Goal: Information Seeking & Learning: Learn about a topic

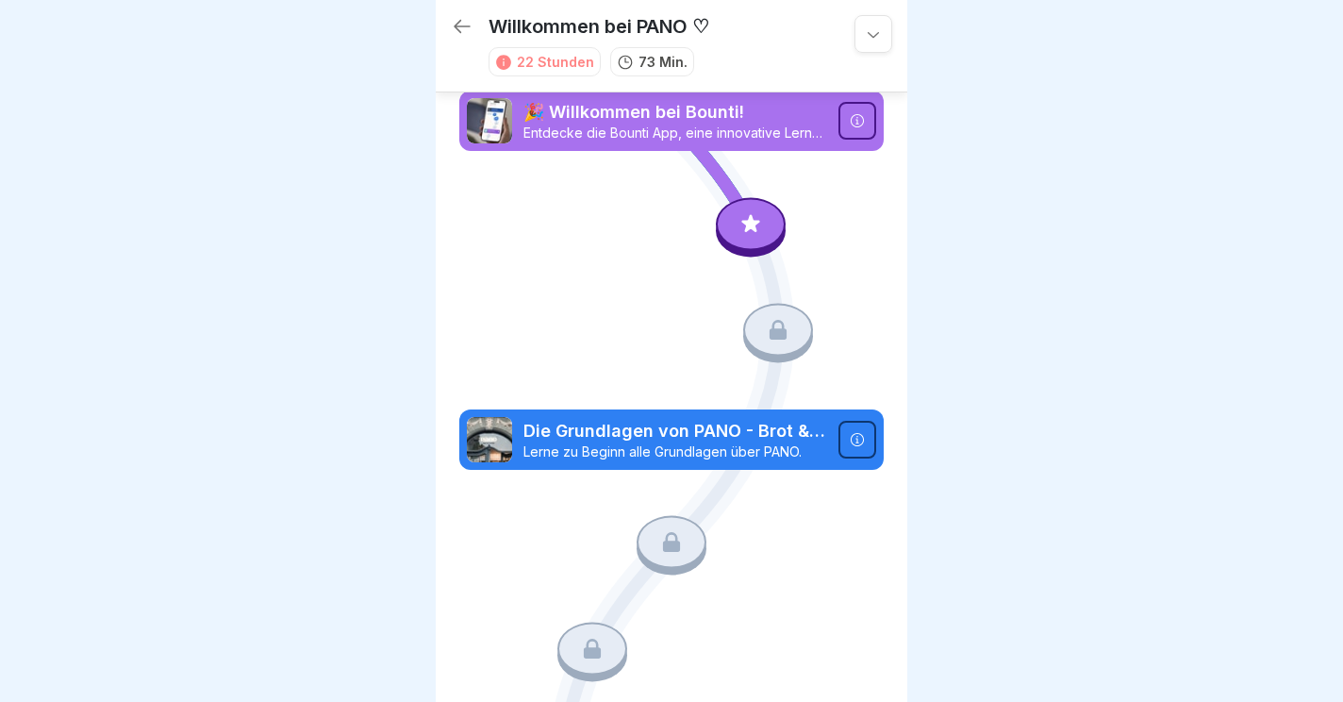
click at [863, 126] on icon at bounding box center [857, 120] width 15 height 15
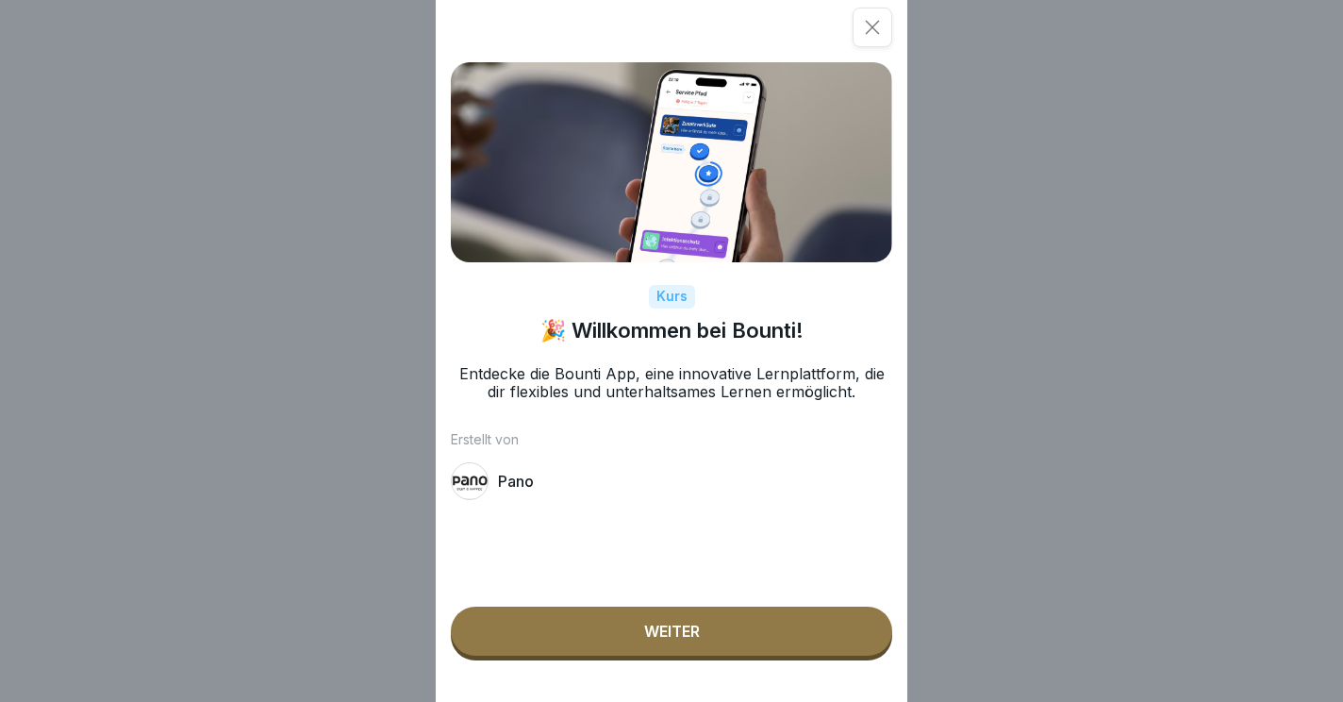
click at [694, 636] on div "Weiter" at bounding box center [672, 631] width 56 height 17
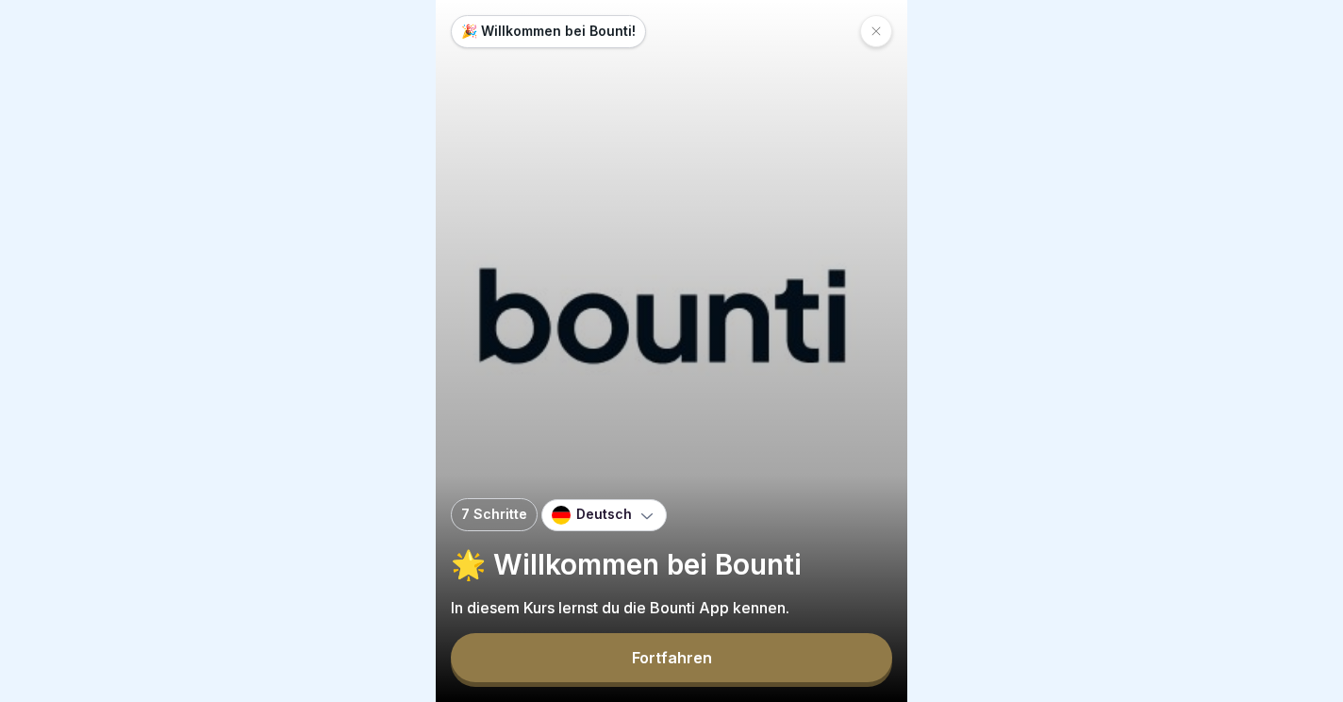
click at [667, 665] on div "Fortfahren" at bounding box center [672, 657] width 80 height 17
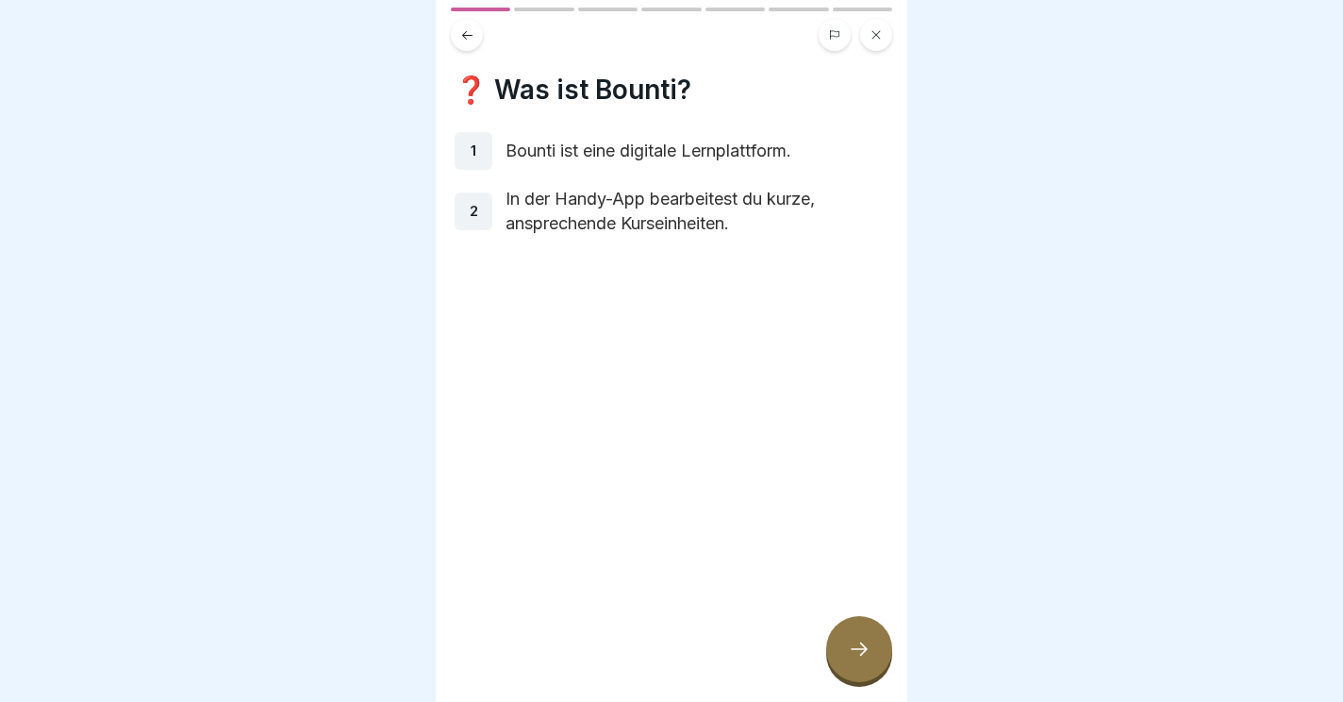
click at [860, 657] on icon at bounding box center [859, 649] width 23 height 23
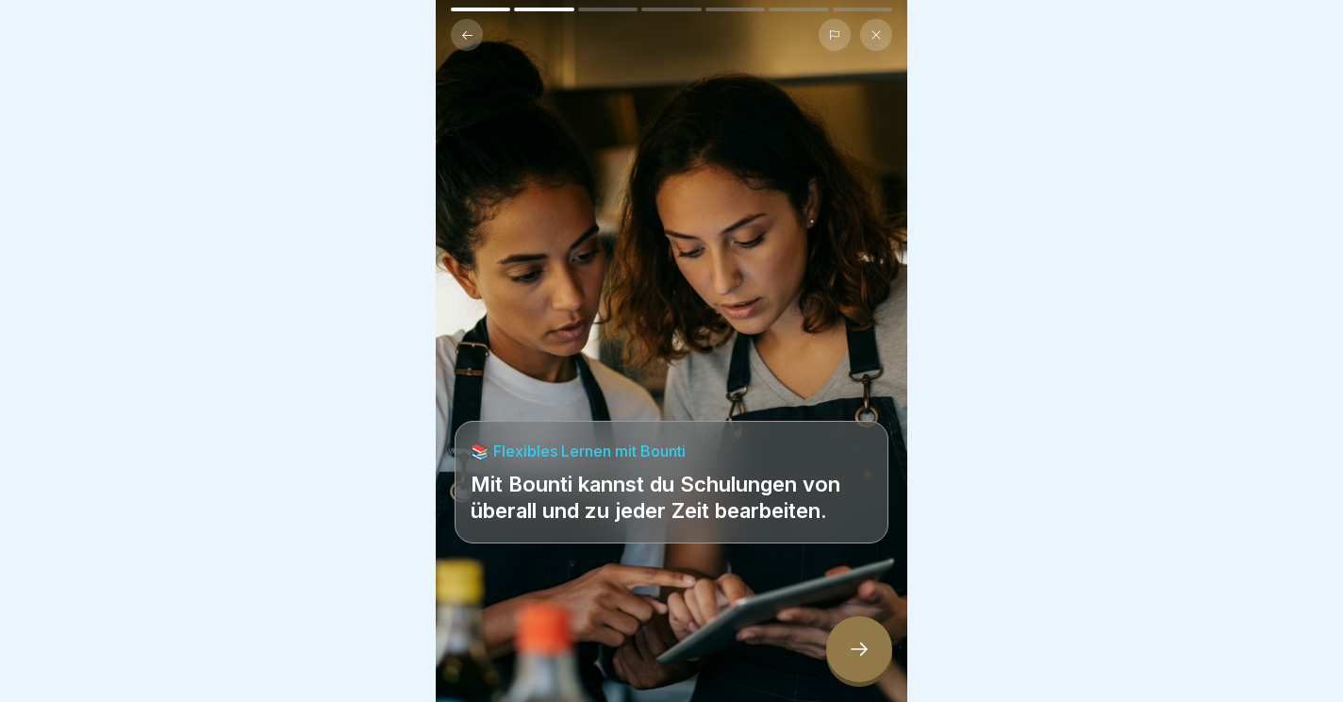
click at [873, 660] on div at bounding box center [859, 649] width 66 height 66
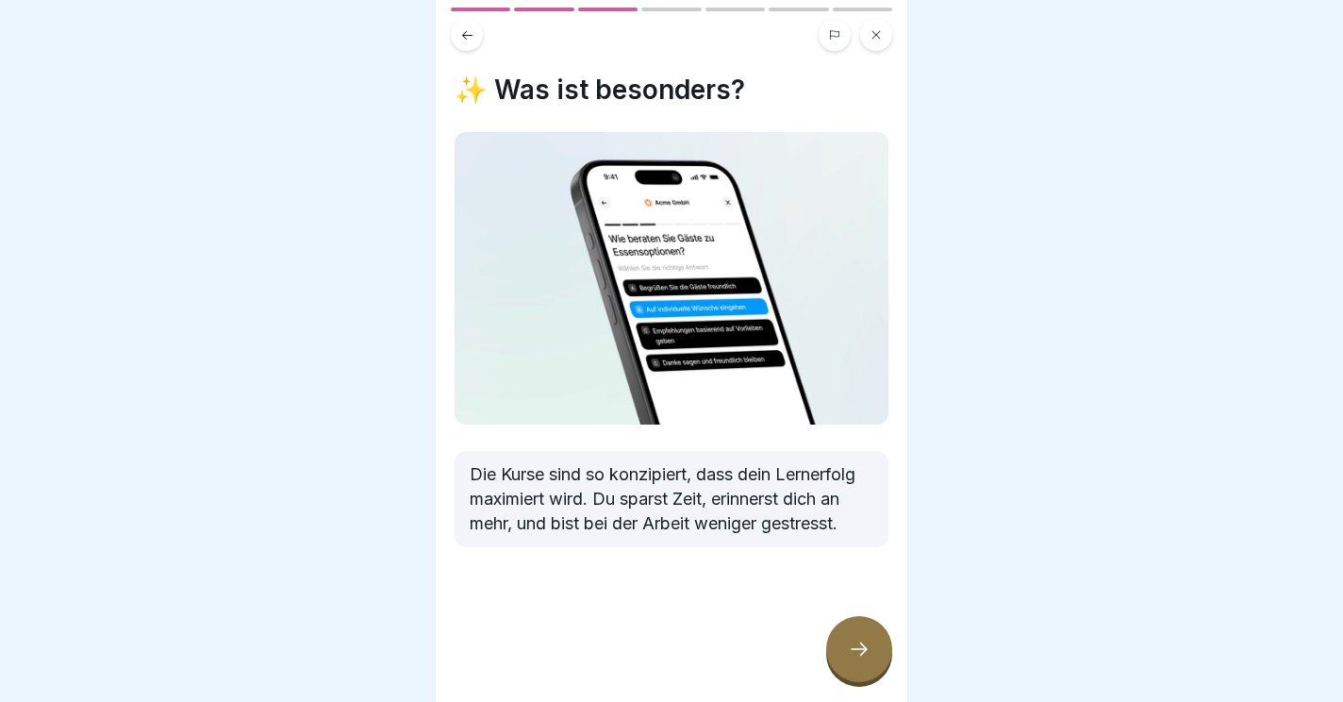
click at [864, 651] on icon at bounding box center [859, 649] width 23 height 23
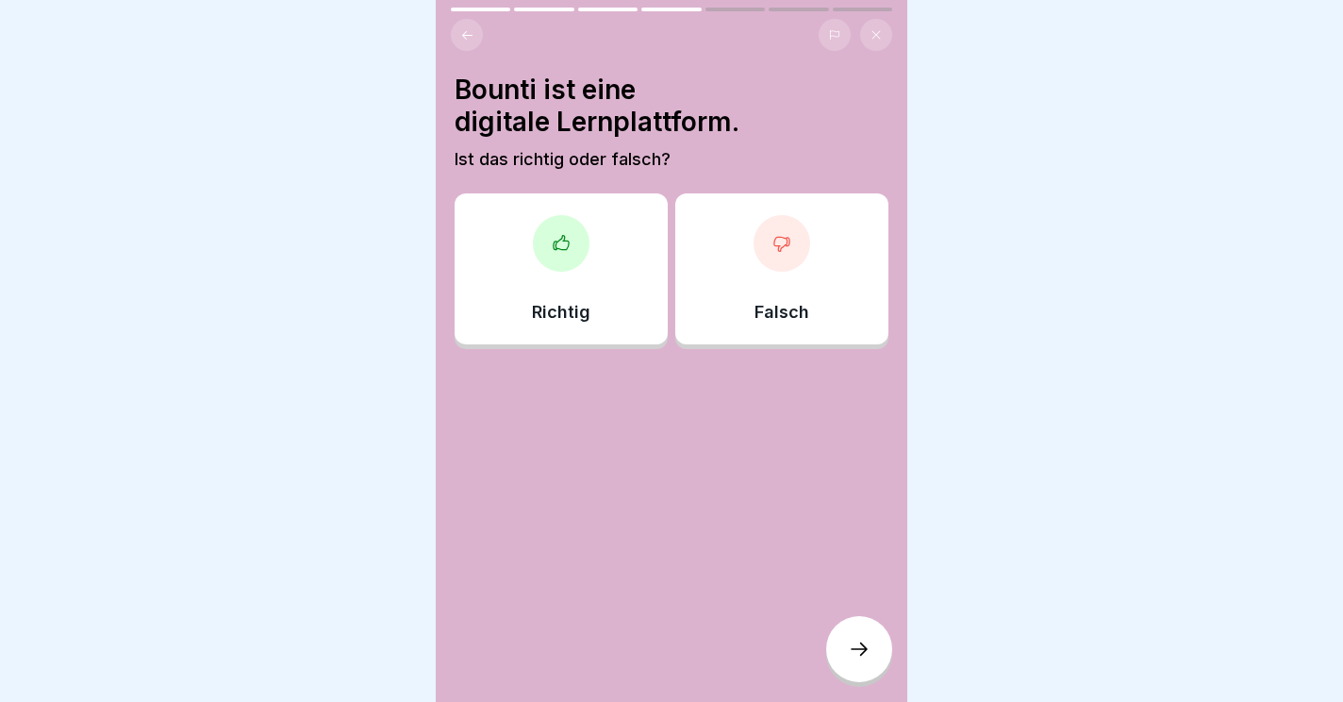
click at [559, 243] on icon at bounding box center [561, 243] width 19 height 19
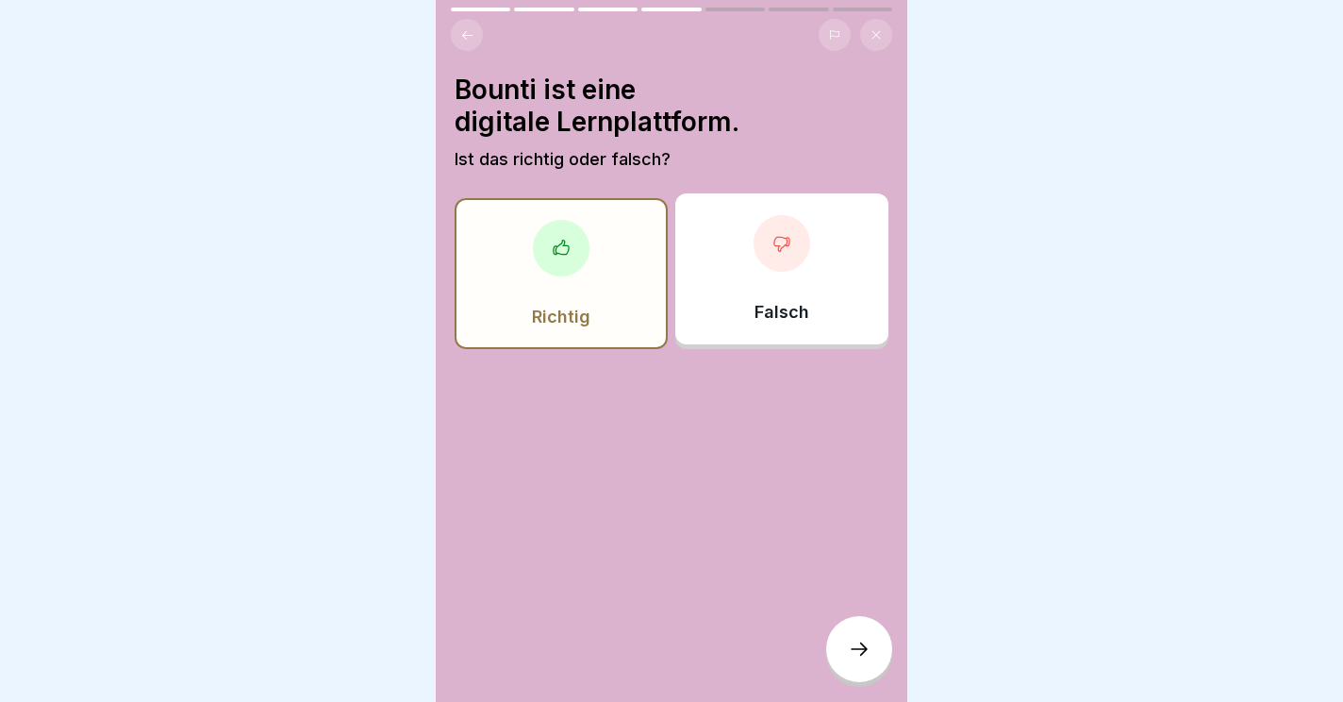
click at [854, 645] on icon at bounding box center [859, 649] width 23 height 23
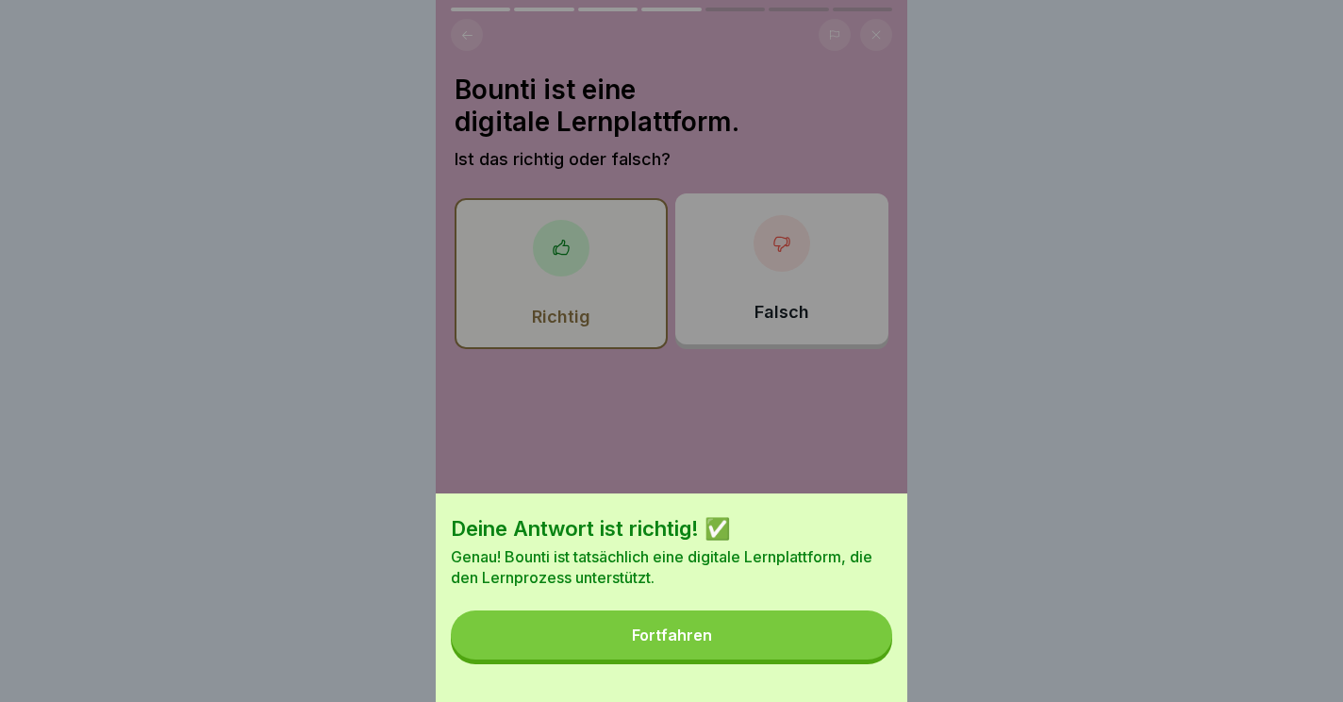
click at [620, 642] on button "Fortfahren" at bounding box center [672, 634] width 442 height 49
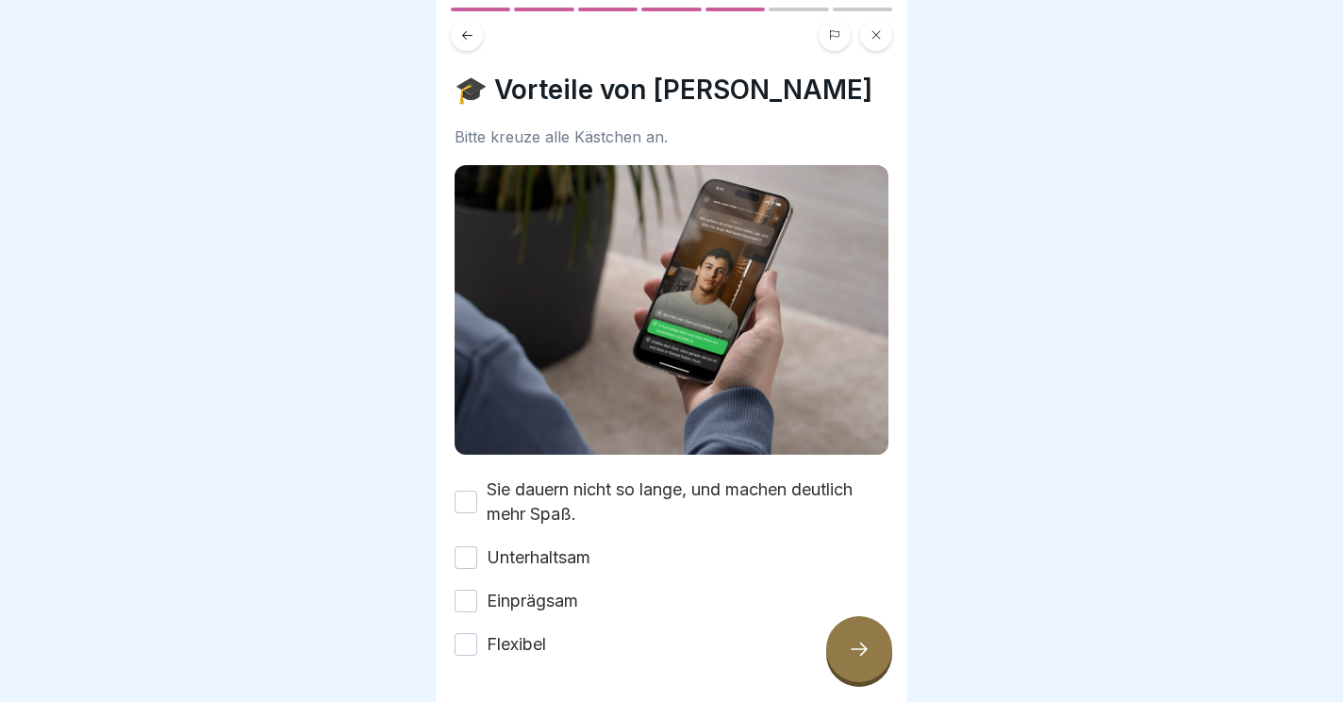
click at [464, 643] on button "Flexibel" at bounding box center [466, 644] width 23 height 23
click at [465, 599] on button "Einprägsam" at bounding box center [466, 601] width 23 height 23
click at [847, 640] on div at bounding box center [859, 649] width 66 height 66
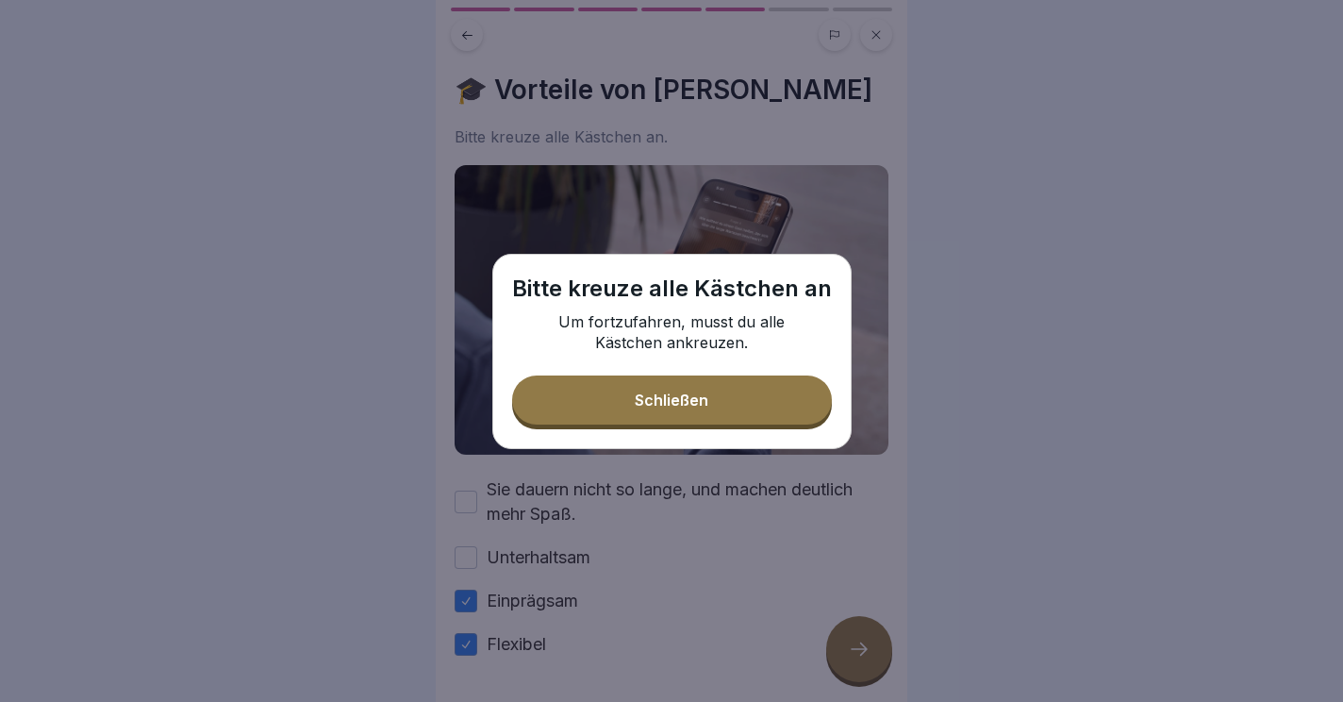
click at [620, 412] on button "Schließen" at bounding box center [672, 399] width 320 height 49
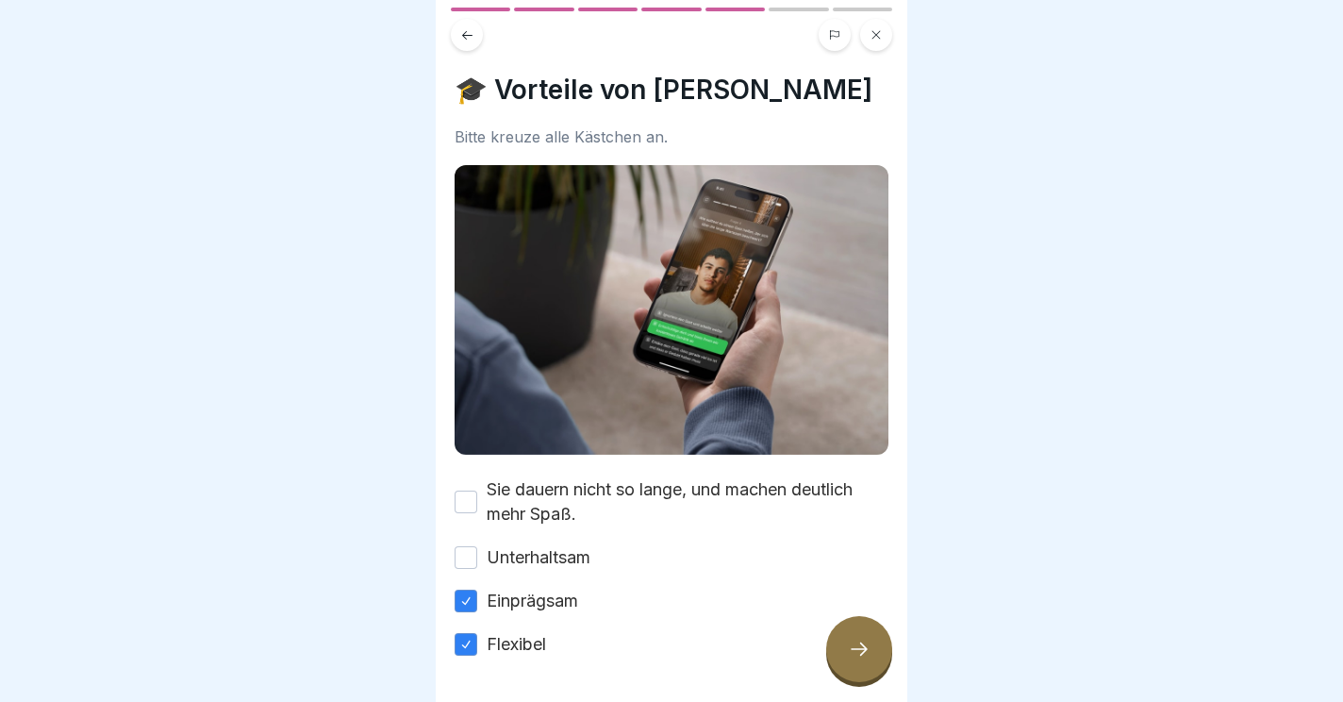
click at [468, 501] on button "Sie dauern nicht so lange, und machen deutlich mehr Spaß." at bounding box center [466, 502] width 23 height 23
click at [467, 557] on button "Unterhaltsam" at bounding box center [466, 557] width 23 height 23
click at [864, 656] on icon at bounding box center [859, 649] width 23 height 23
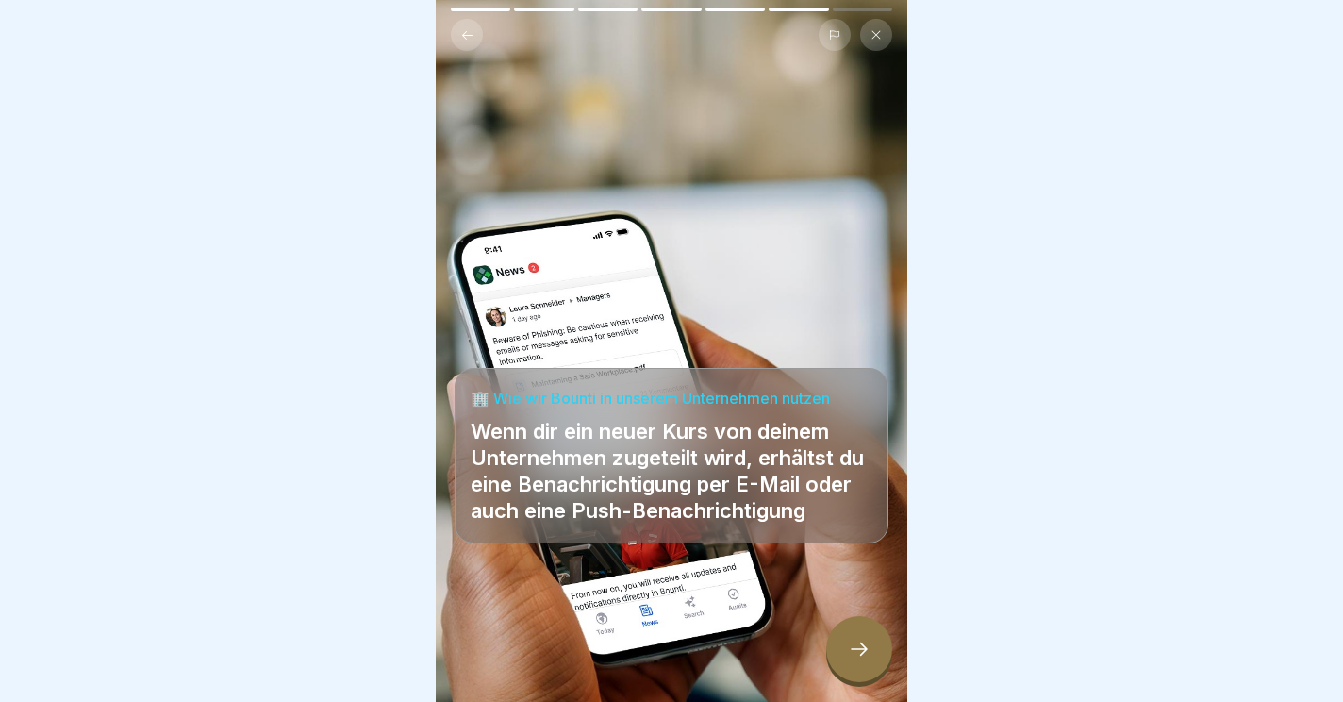
click at [854, 652] on icon at bounding box center [859, 649] width 23 height 23
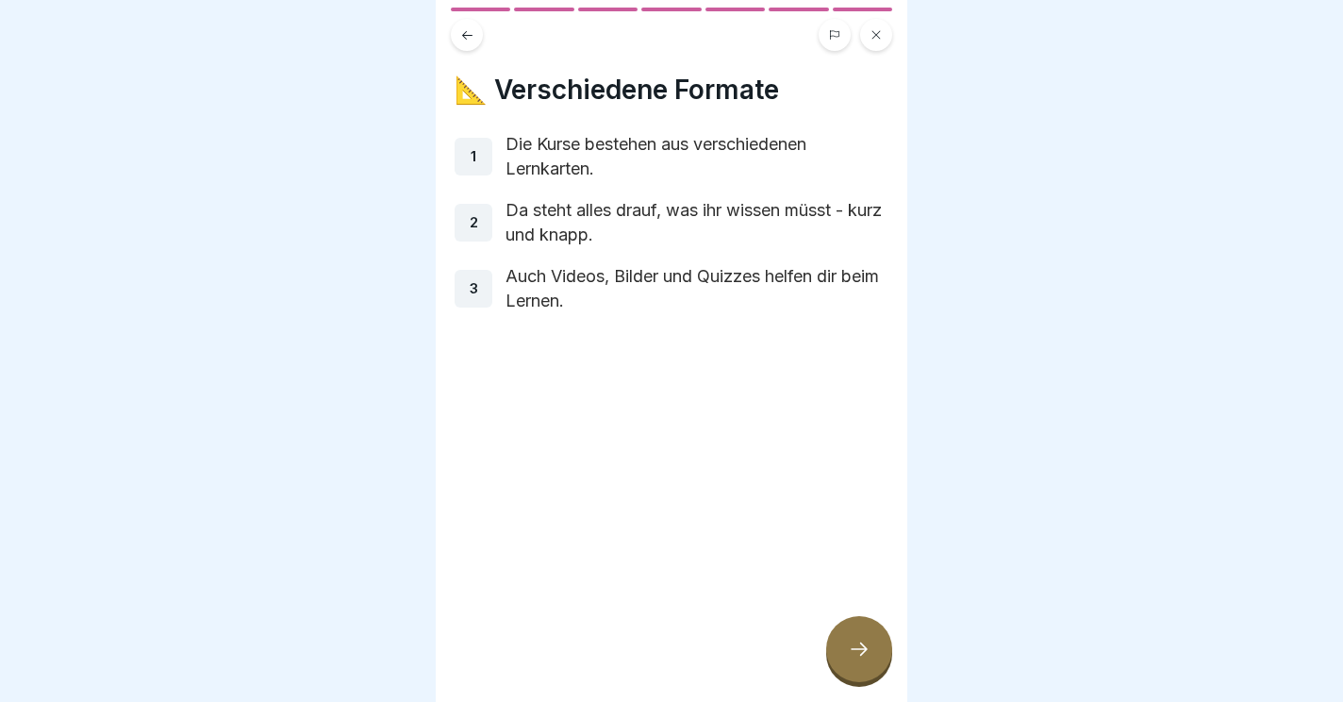
click at [857, 643] on icon at bounding box center [859, 649] width 23 height 23
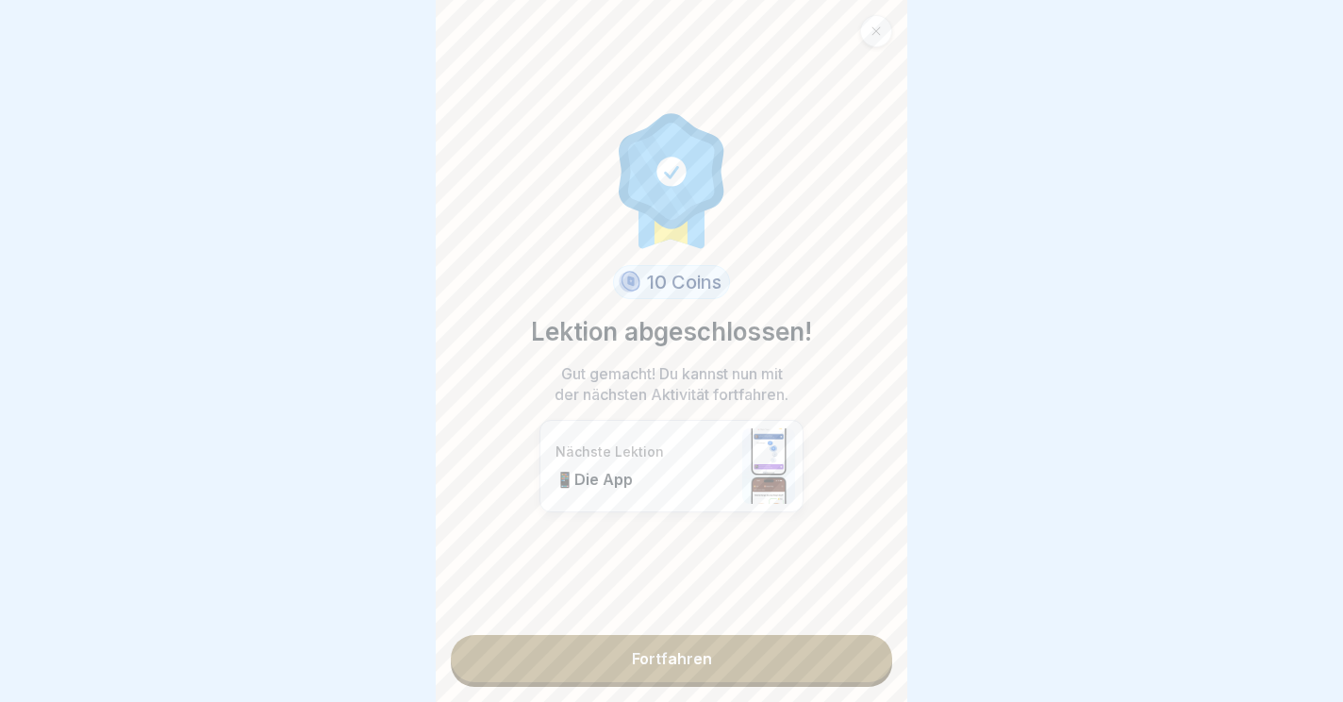
click at [648, 646] on link "Fortfahren" at bounding box center [672, 658] width 442 height 47
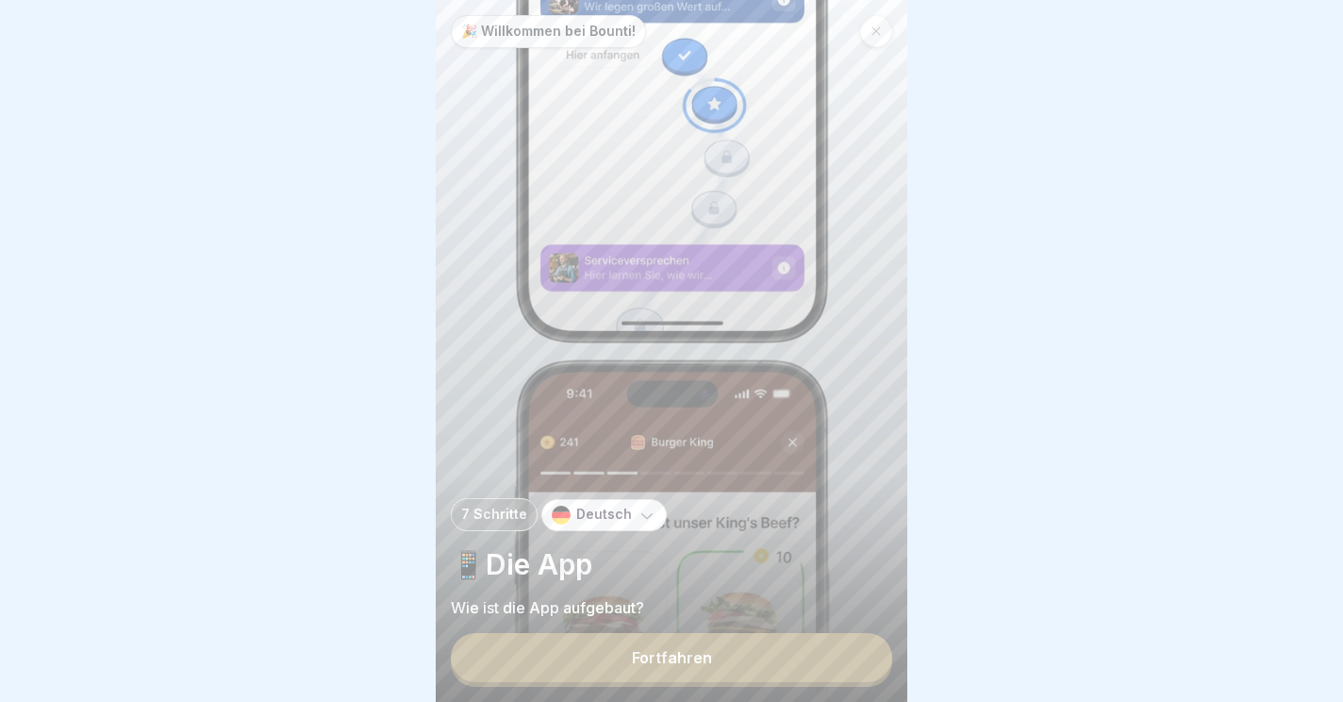
click at [644, 510] on icon at bounding box center [647, 515] width 19 height 19
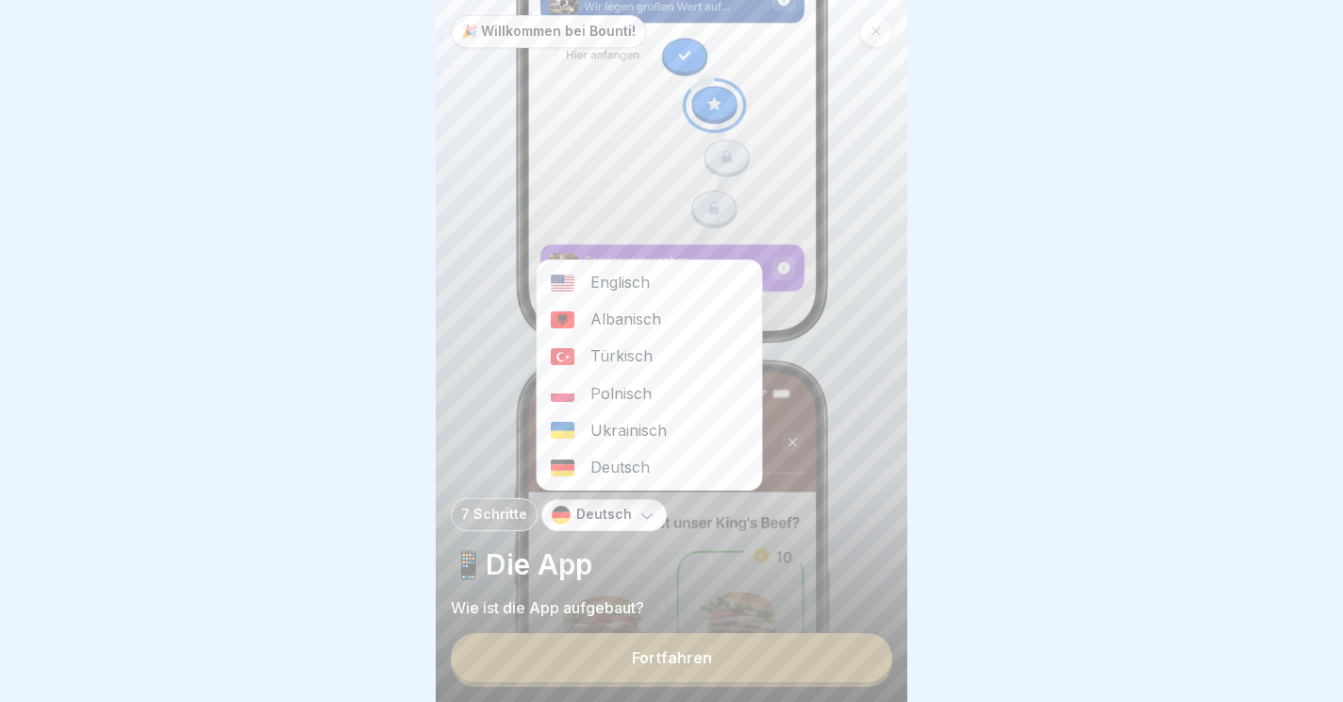
click at [631, 391] on div "Polnisch" at bounding box center [650, 393] width 225 height 37
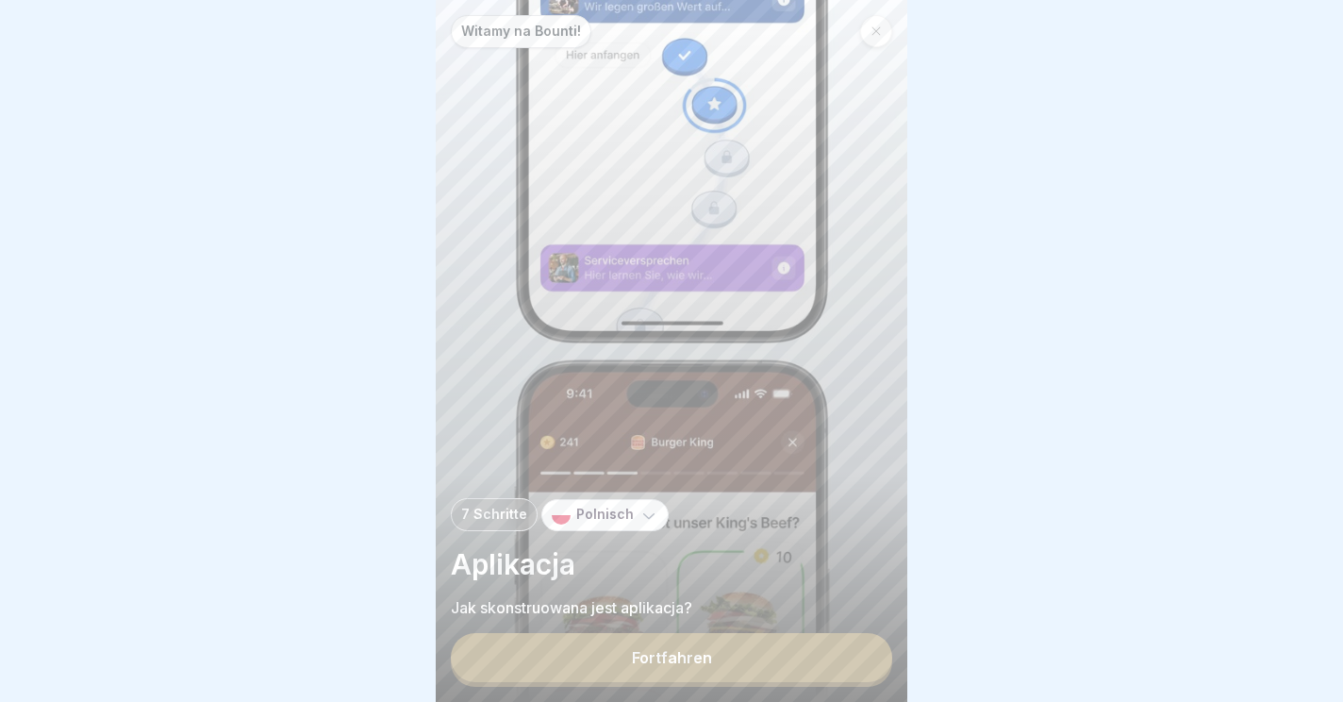
click at [692, 659] on div "Fortfahren" at bounding box center [672, 657] width 80 height 17
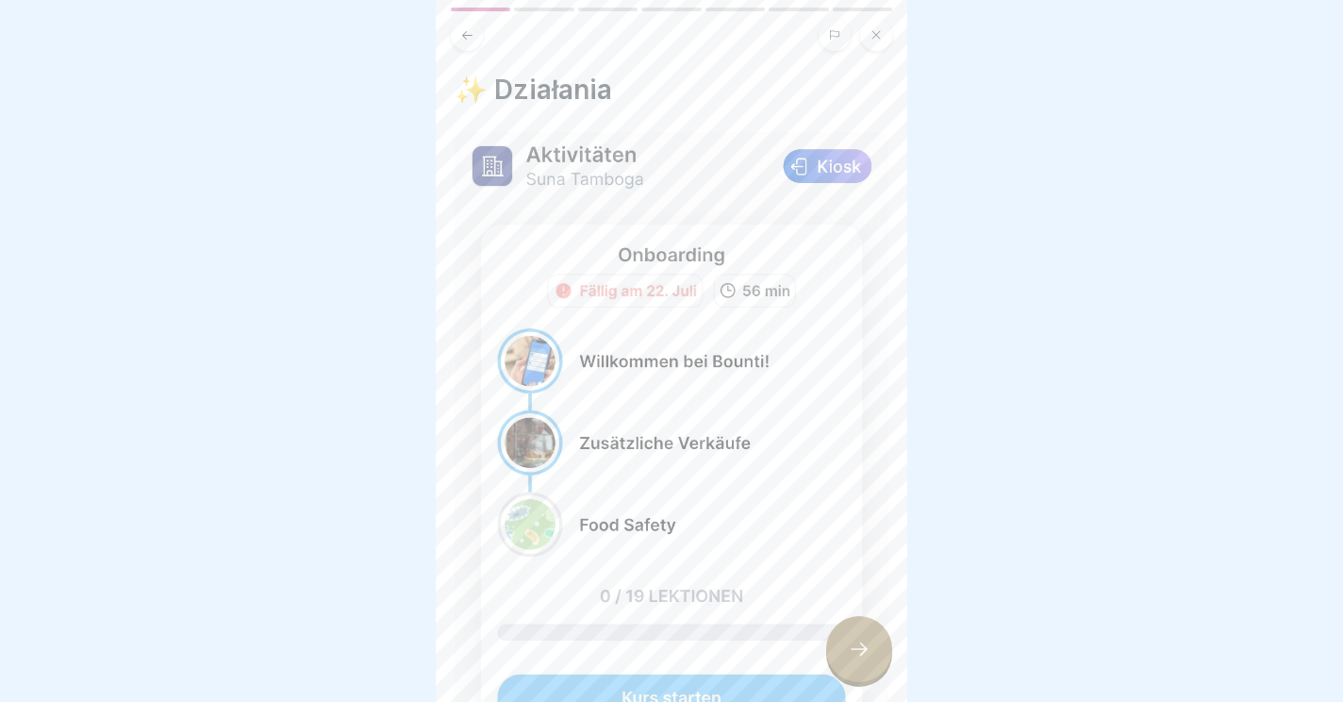
click at [759, 689] on img at bounding box center [672, 558] width 434 height 853
click at [873, 627] on div at bounding box center [859, 649] width 66 height 66
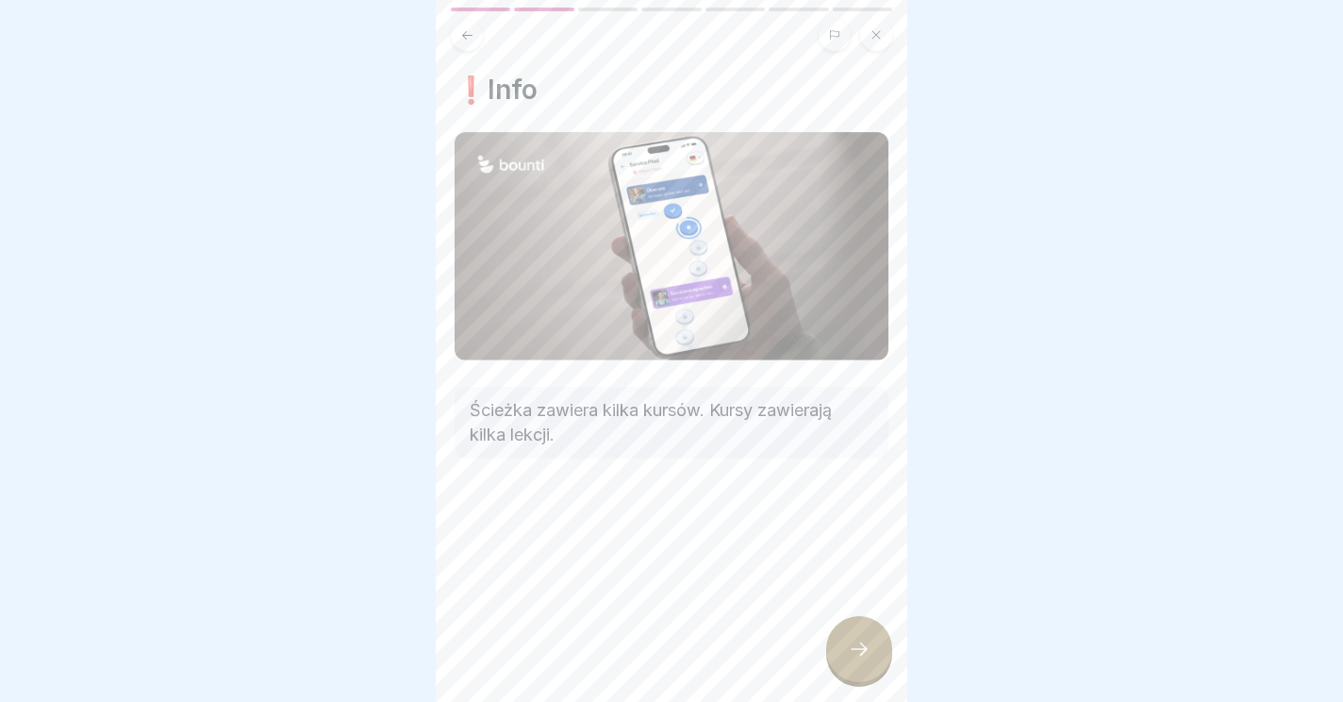
click at [867, 647] on icon at bounding box center [859, 649] width 23 height 23
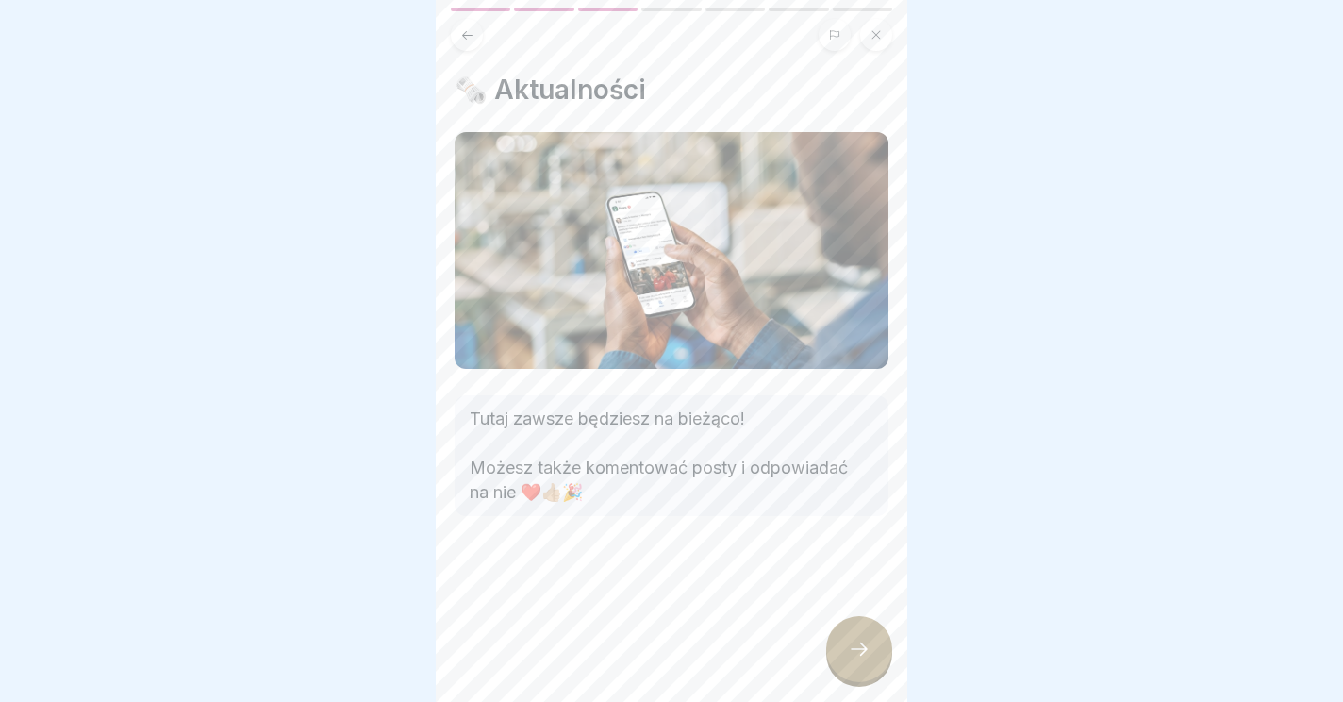
click at [858, 646] on icon at bounding box center [859, 649] width 23 height 23
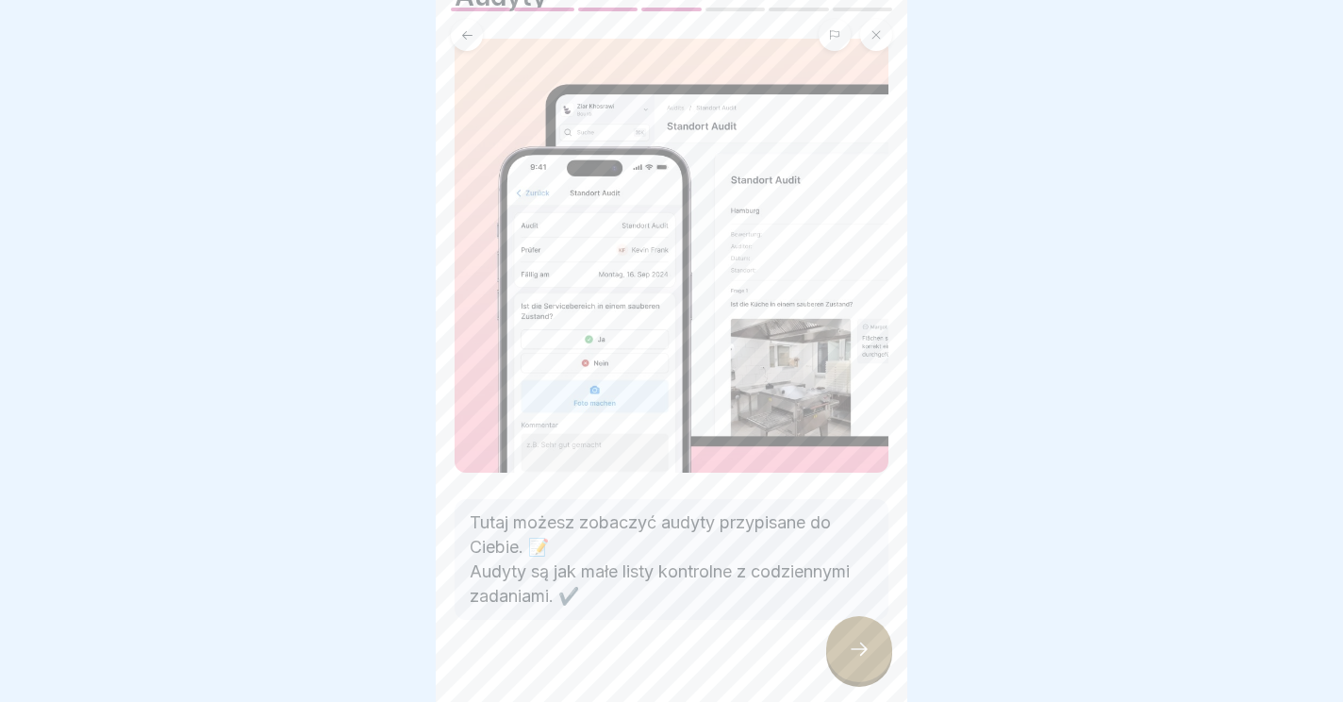
scroll to position [92, 0]
click at [858, 642] on icon at bounding box center [859, 649] width 23 height 23
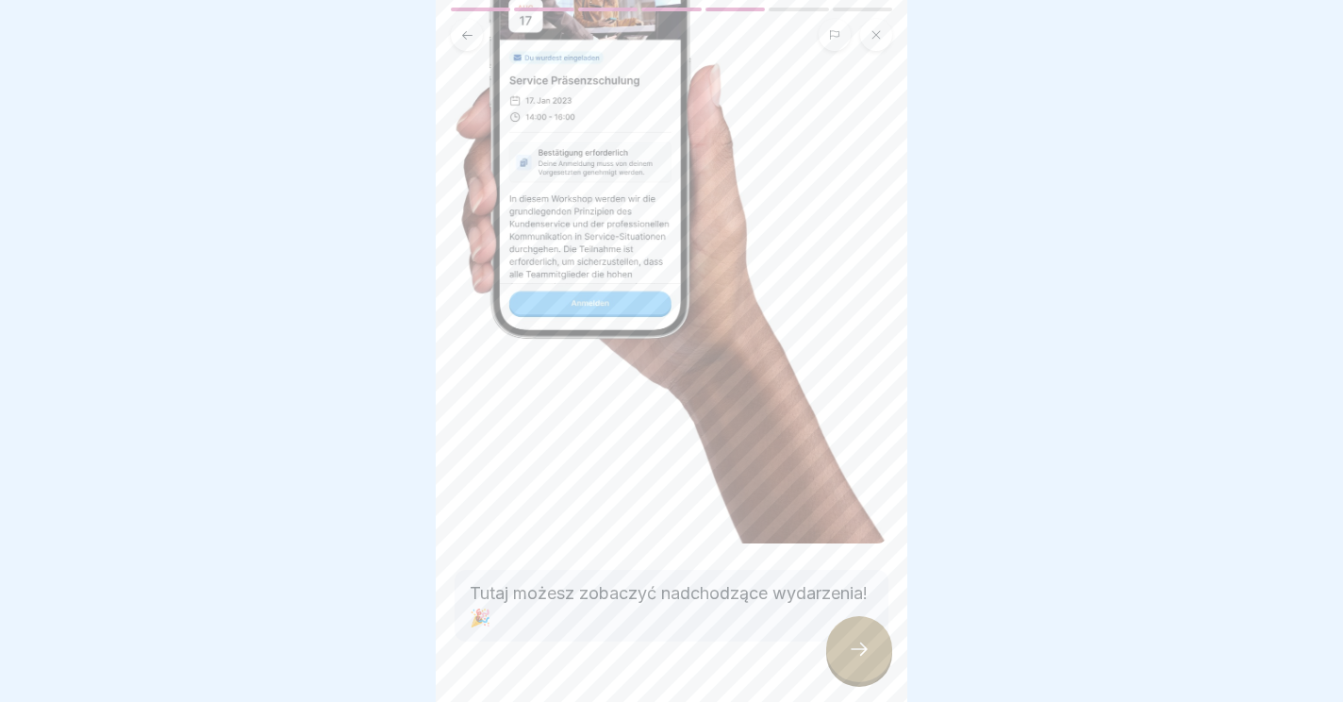
scroll to position [198, 0]
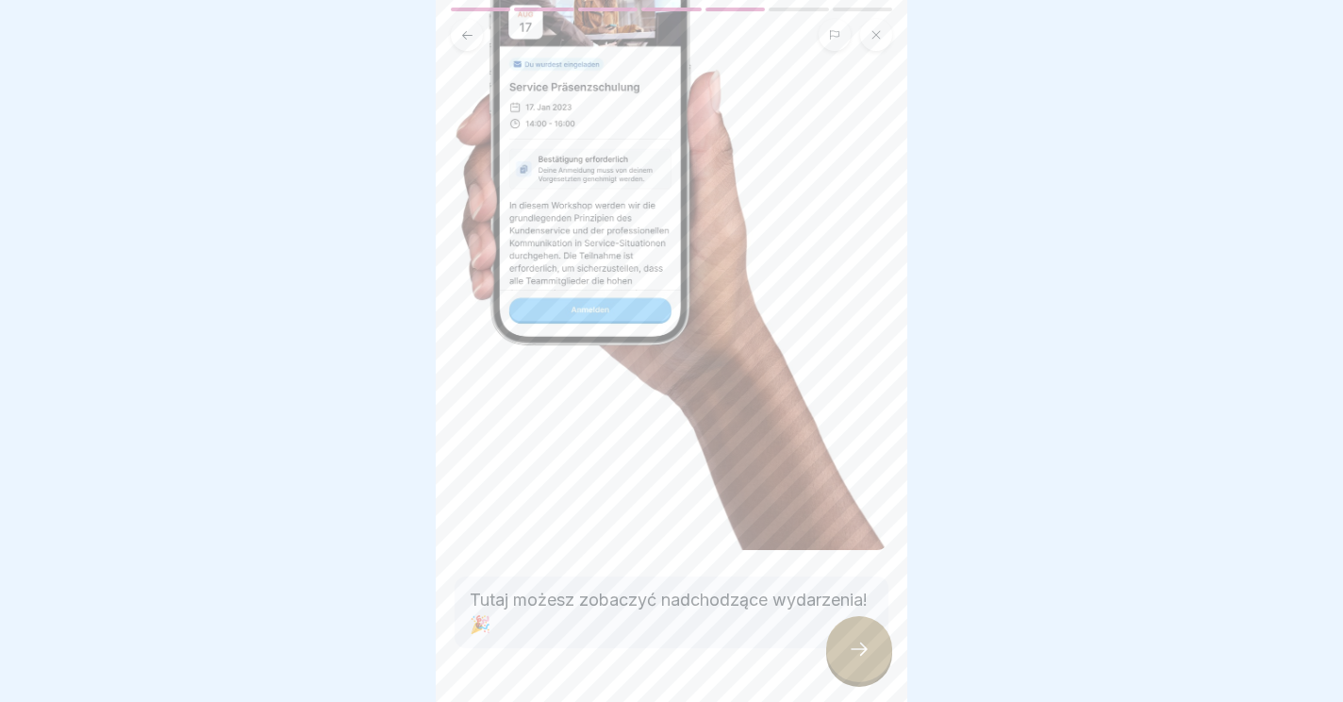
click at [854, 664] on div at bounding box center [859, 649] width 66 height 66
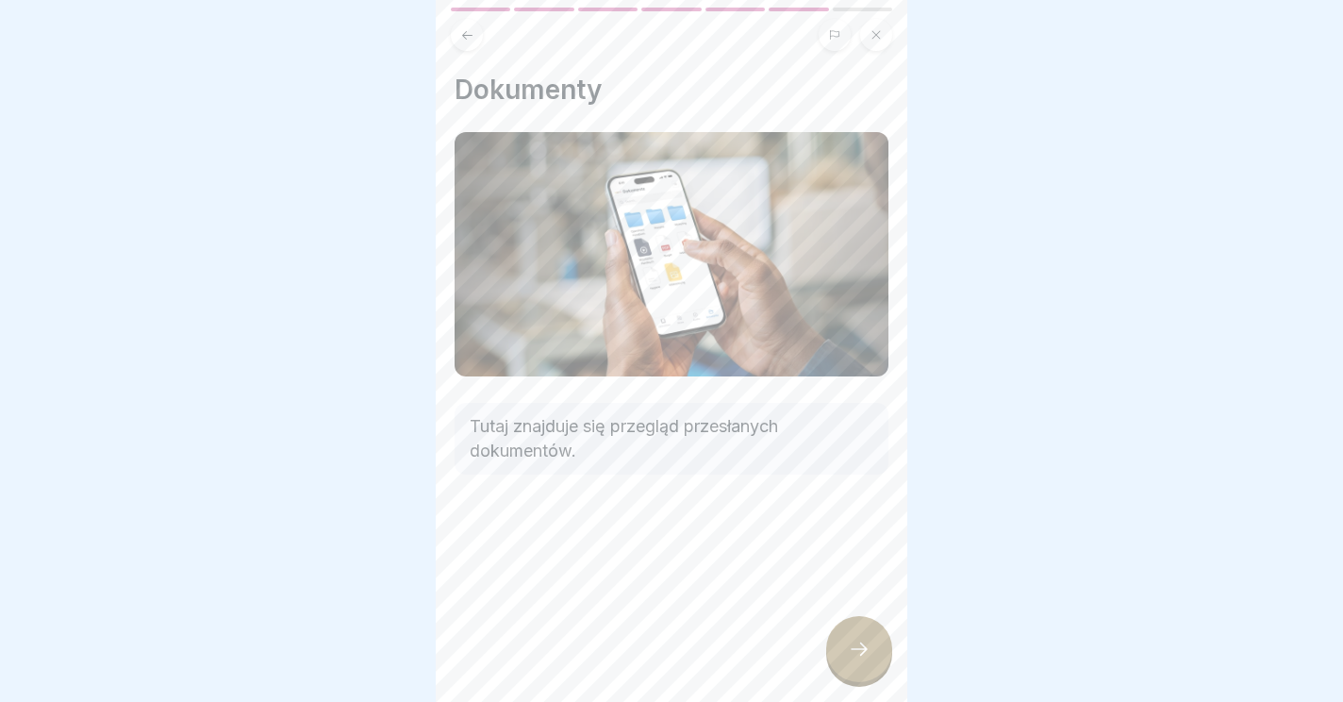
click at [864, 659] on icon at bounding box center [859, 649] width 23 height 23
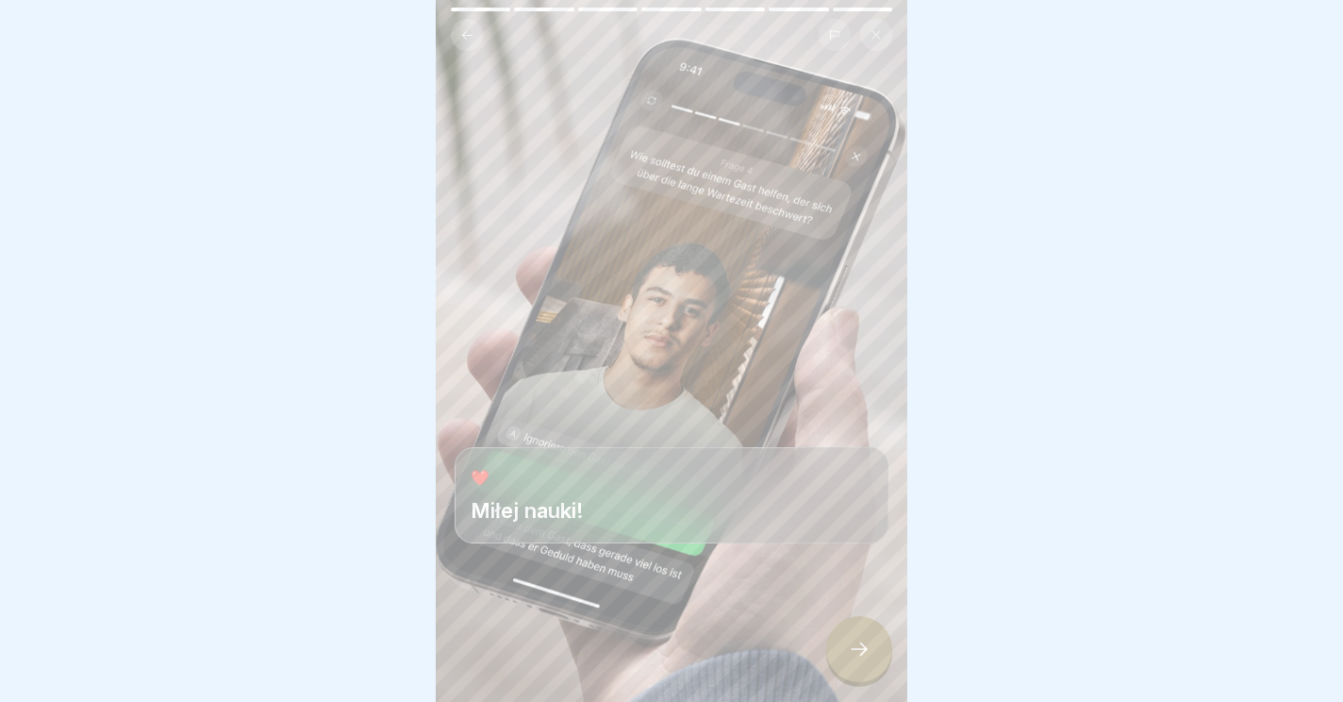
click at [875, 650] on div at bounding box center [859, 649] width 66 height 66
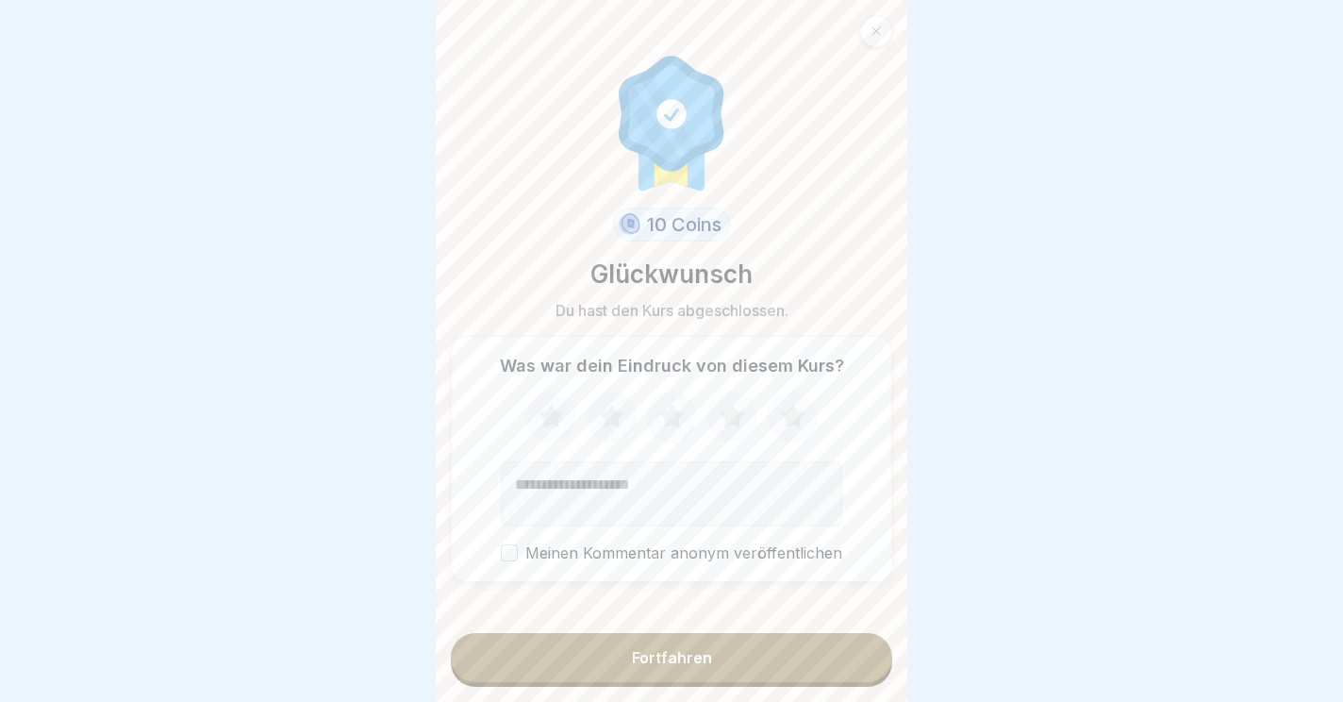
click at [792, 413] on icon at bounding box center [792, 416] width 25 height 24
click at [524, 486] on textarea "Kommentar (optional)" at bounding box center [672, 493] width 342 height 64
type textarea "*"
click at [643, 505] on textarea "**********" at bounding box center [672, 493] width 342 height 64
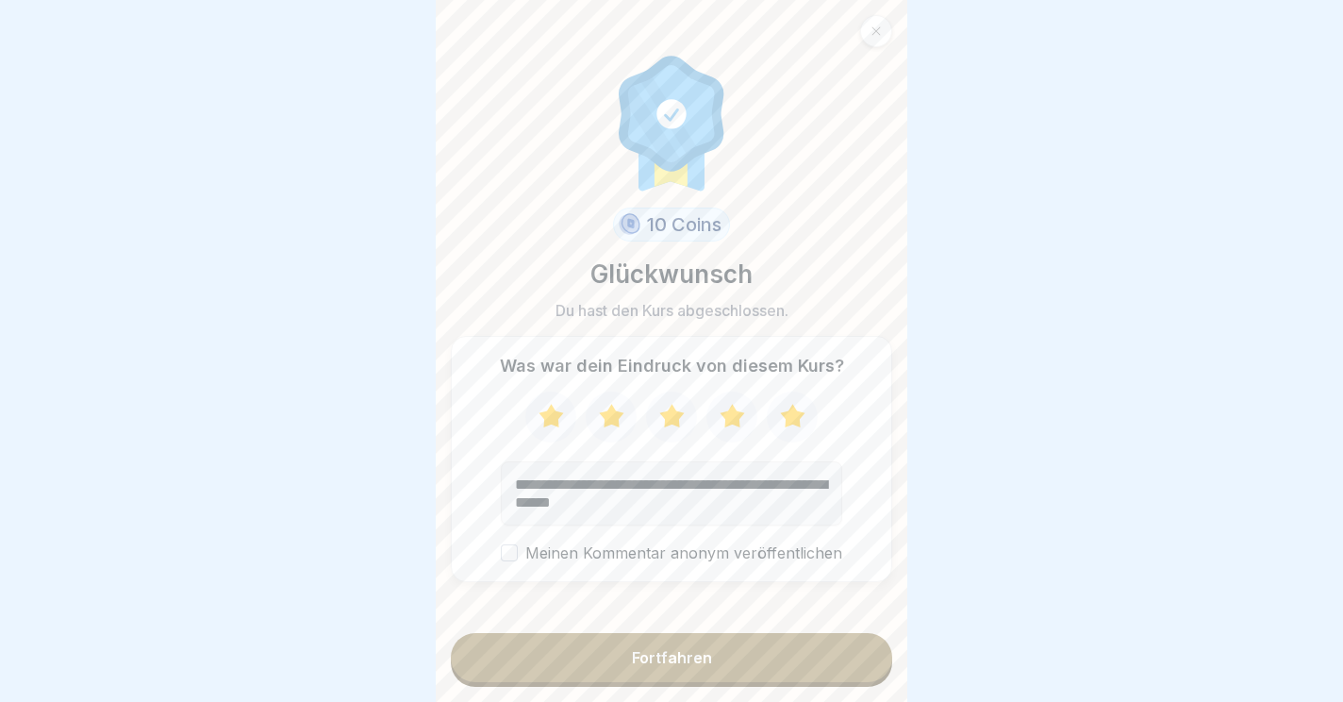
type textarea "**********"
click at [668, 666] on div "Fortfahren" at bounding box center [672, 657] width 80 height 17
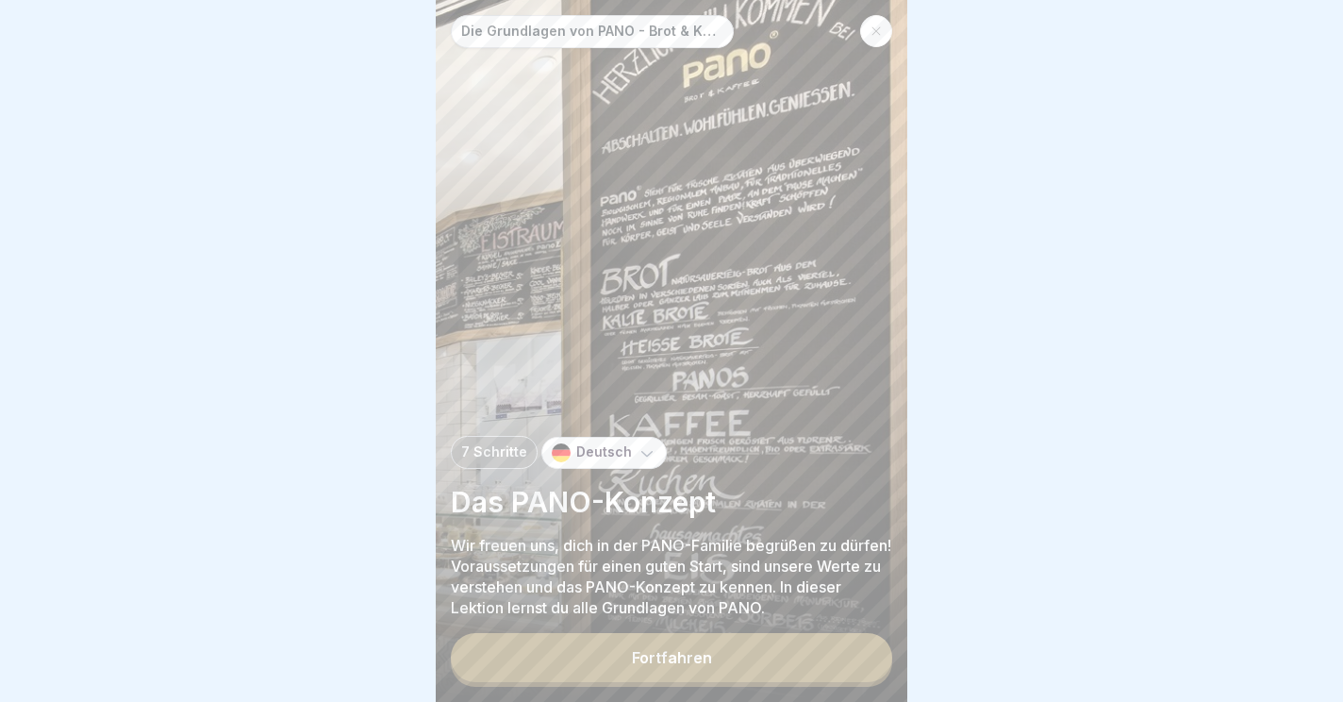
click at [618, 657] on button "Fortfahren" at bounding box center [672, 657] width 442 height 49
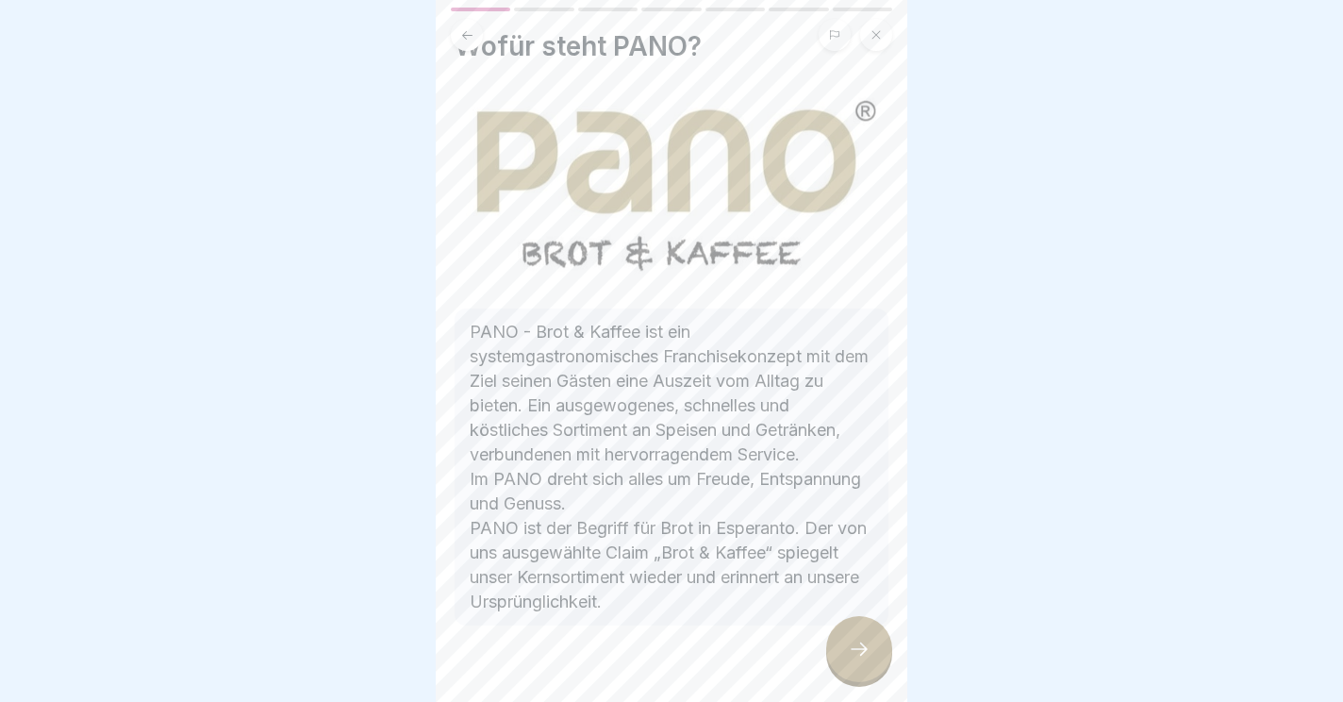
scroll to position [46, 0]
click at [884, 642] on div at bounding box center [859, 649] width 66 height 66
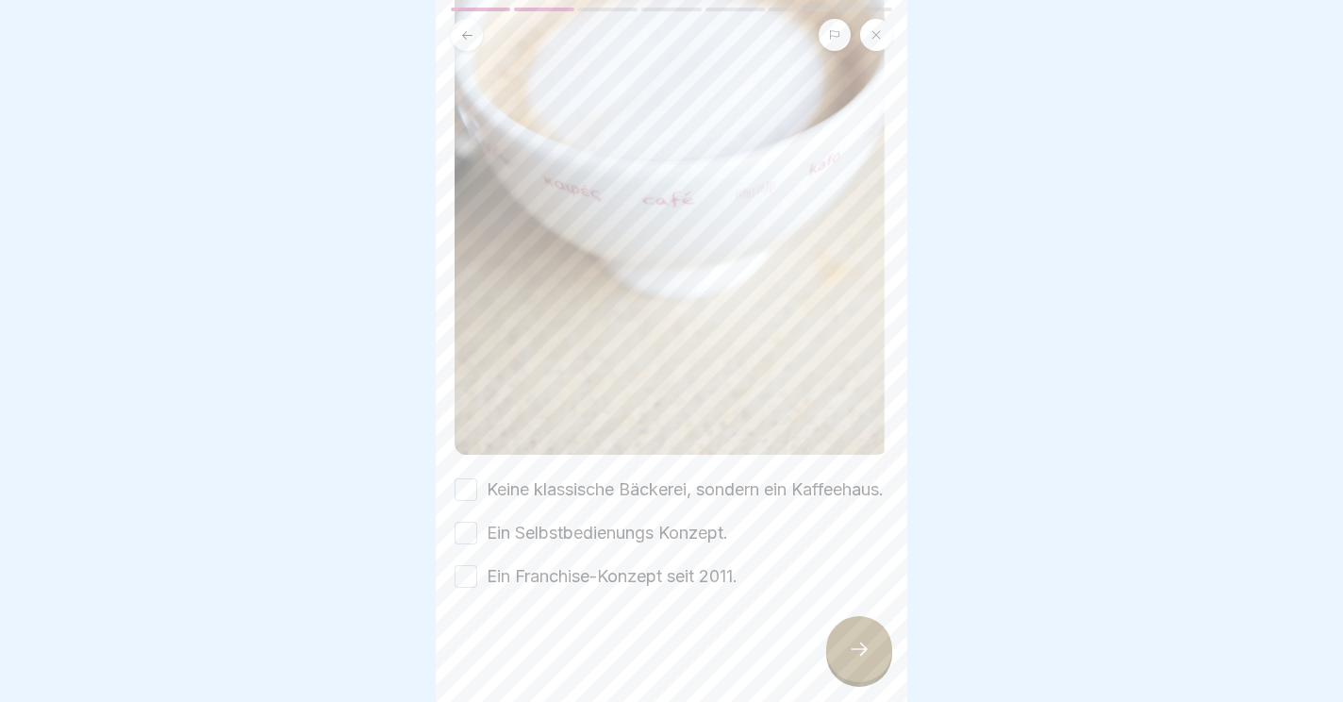
scroll to position [388, 0]
click at [463, 576] on button "Ein Franchise-Konzept seit 2011." at bounding box center [466, 576] width 23 height 23
click at [469, 531] on button "Ein Selbstbedienungs Konzept." at bounding box center [466, 533] width 23 height 23
click at [472, 478] on button "Keine klassische Bäckerei, sondern ein Kaffeehaus." at bounding box center [466, 489] width 23 height 23
click at [862, 649] on icon at bounding box center [859, 649] width 23 height 23
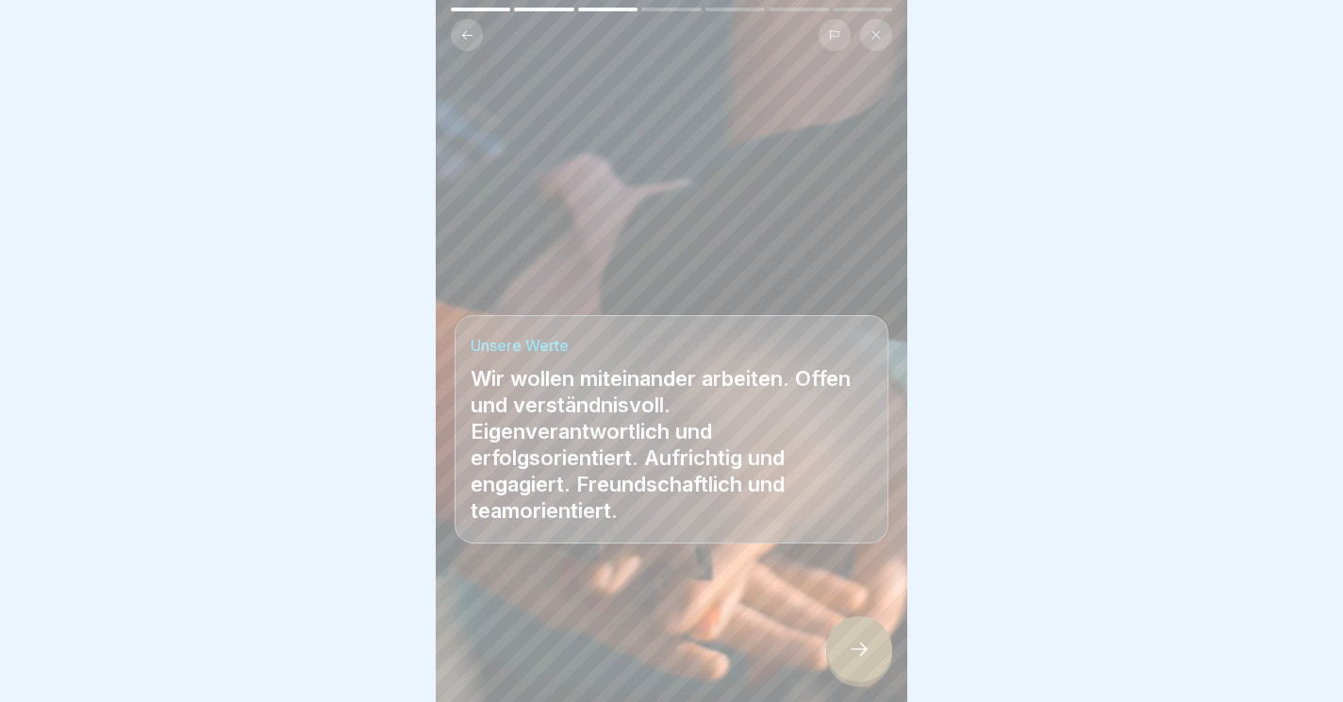
click at [863, 650] on icon at bounding box center [859, 649] width 23 height 23
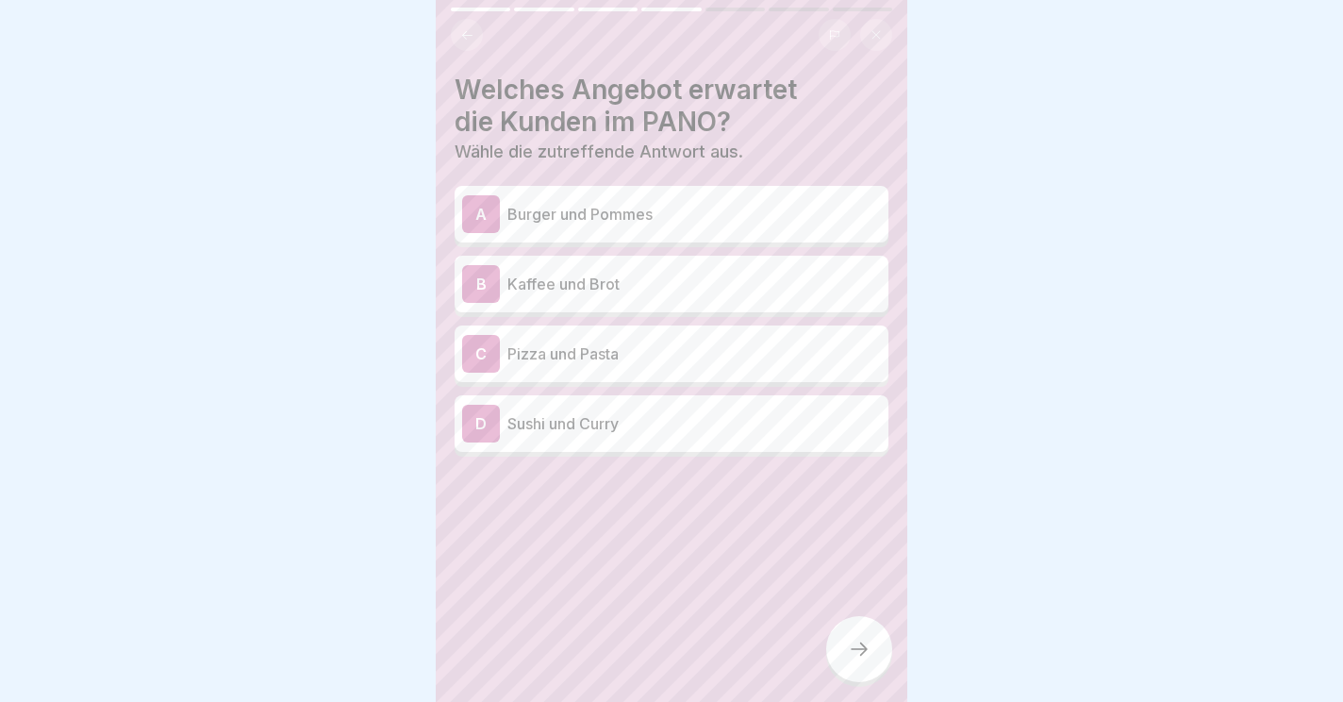
click at [636, 286] on p "Kaffee und Brot" at bounding box center [695, 284] width 374 height 23
click at [880, 654] on div at bounding box center [859, 649] width 66 height 66
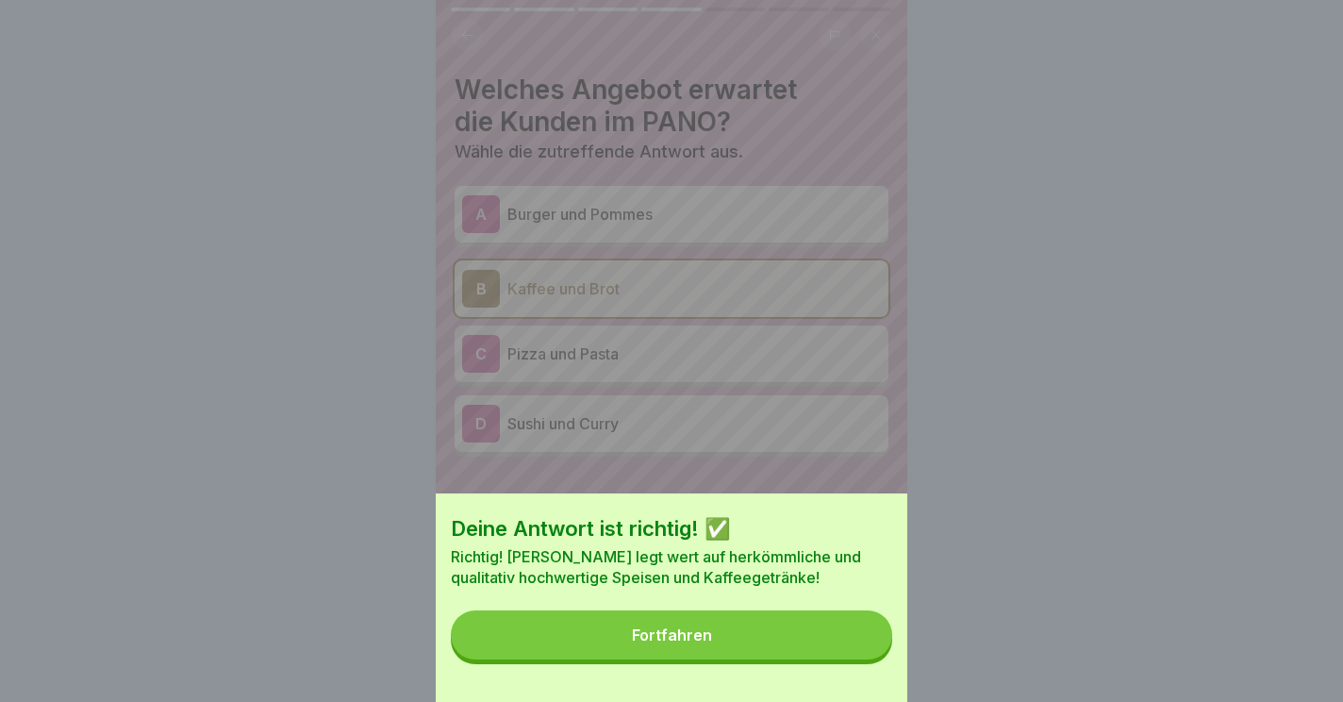
click at [714, 637] on button "Fortfahren" at bounding box center [672, 634] width 442 height 49
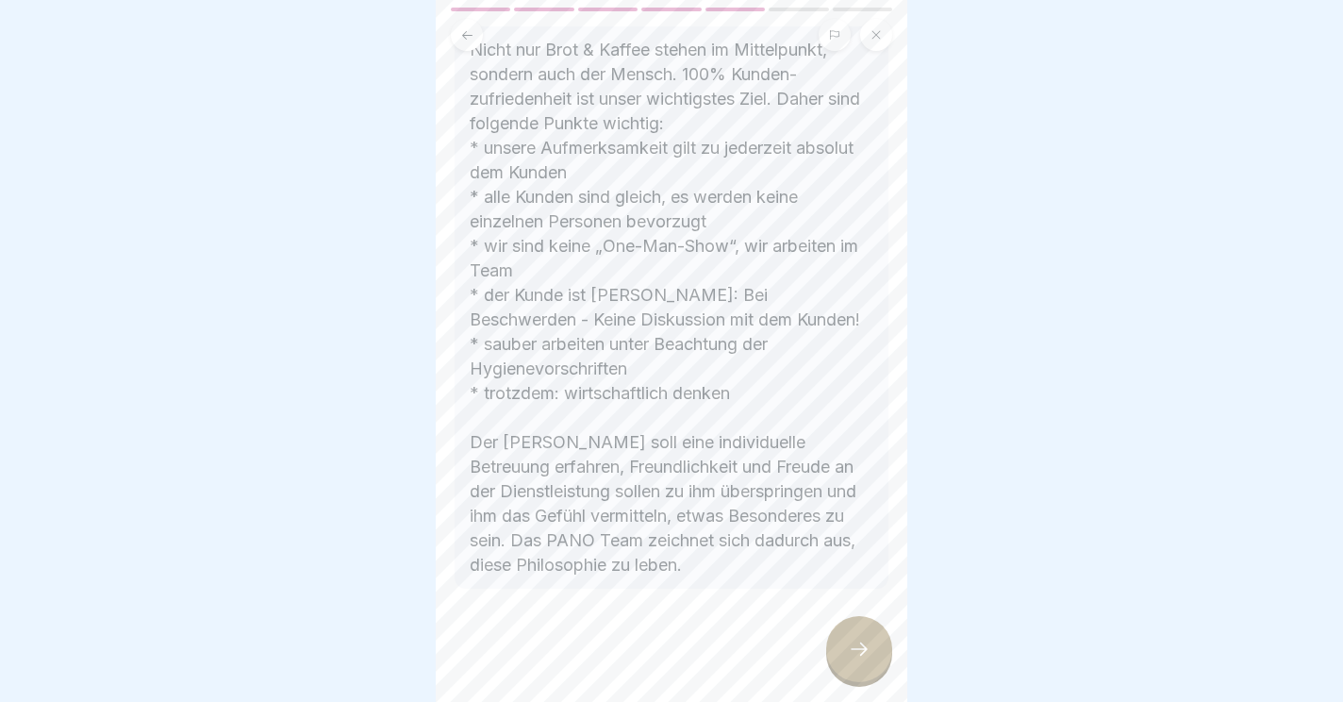
scroll to position [421, 0]
click at [850, 655] on icon at bounding box center [859, 649] width 23 height 23
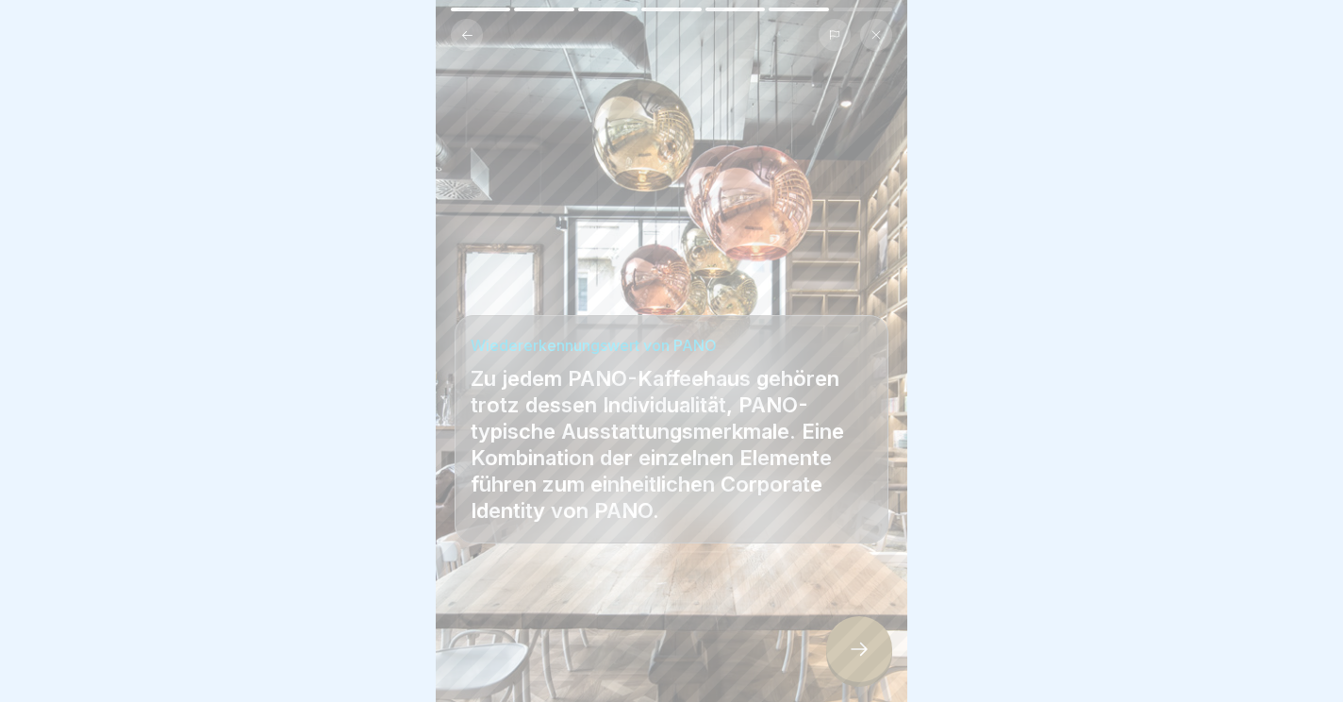
click at [876, 643] on div at bounding box center [859, 649] width 66 height 66
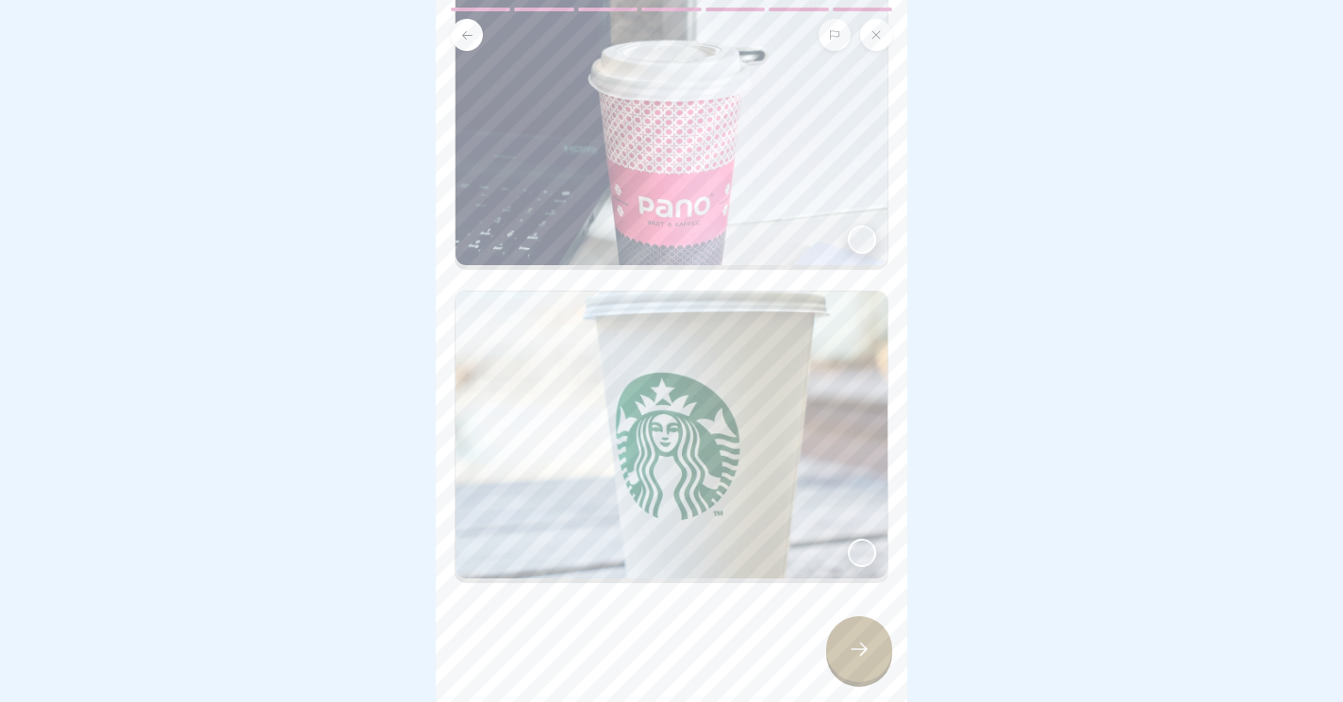
scroll to position [192, 0]
click at [872, 241] on div at bounding box center [862, 239] width 28 height 28
click at [845, 658] on div at bounding box center [859, 649] width 66 height 66
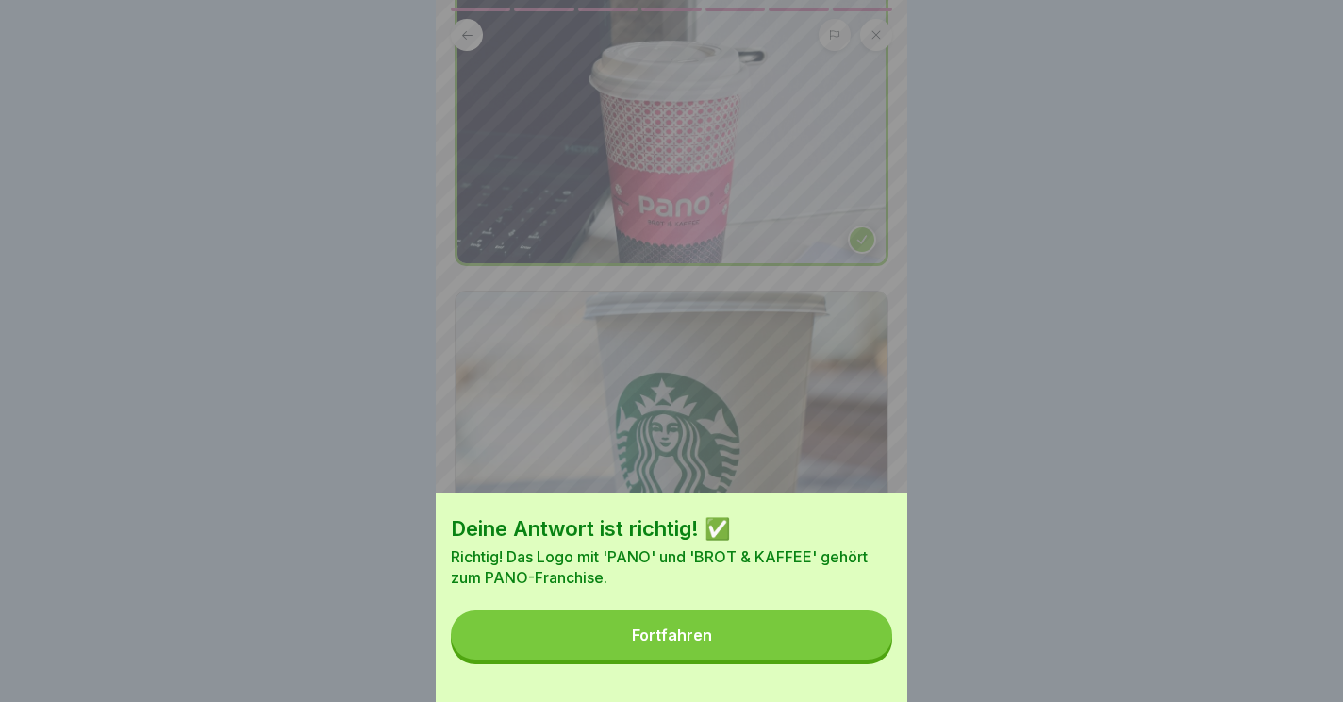
click at [656, 634] on div "Fortfahren" at bounding box center [672, 634] width 80 height 17
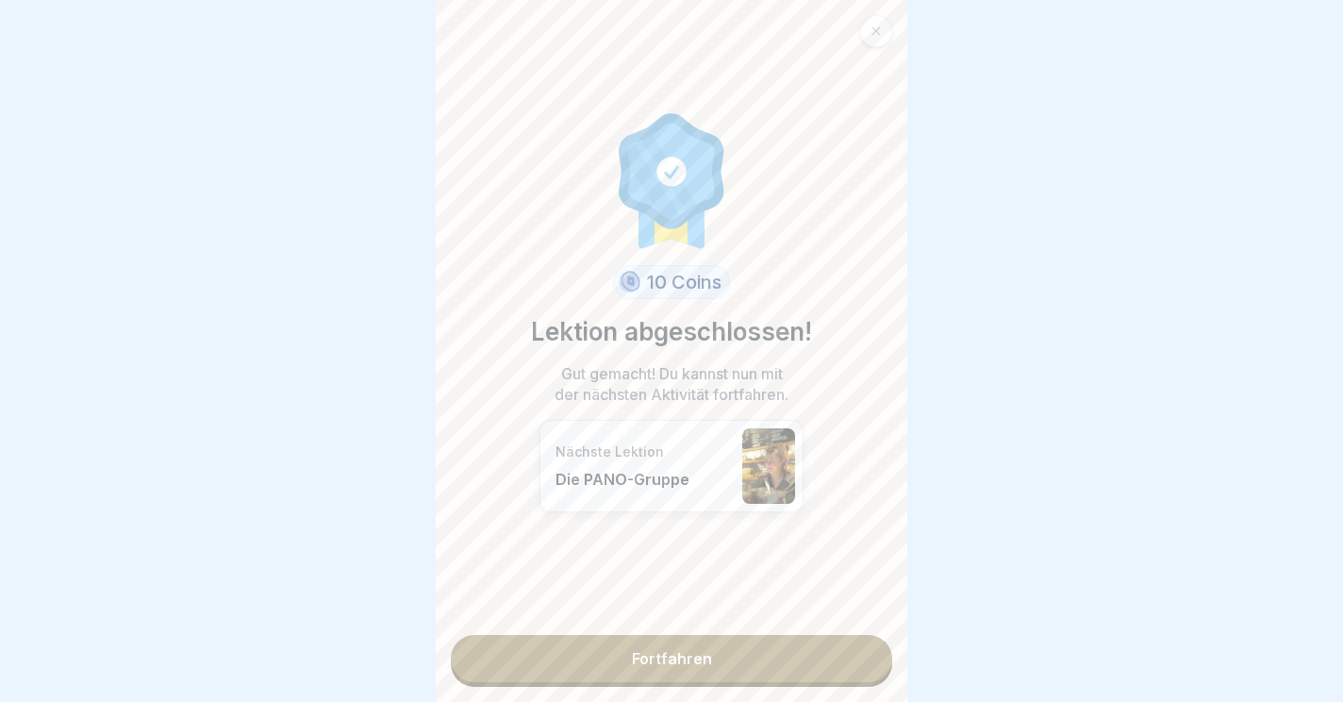
click at [692, 657] on link "Fortfahren" at bounding box center [672, 658] width 442 height 47
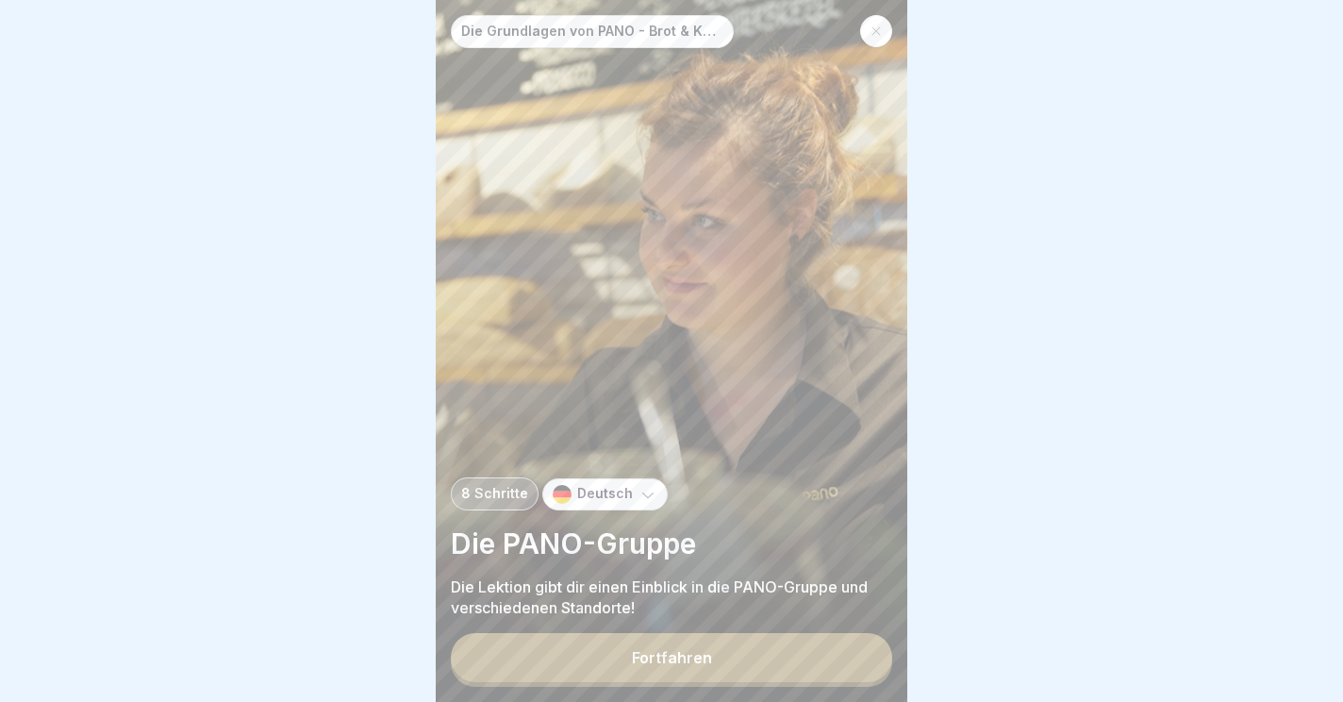
click at [644, 668] on button "Fortfahren" at bounding box center [672, 657] width 442 height 49
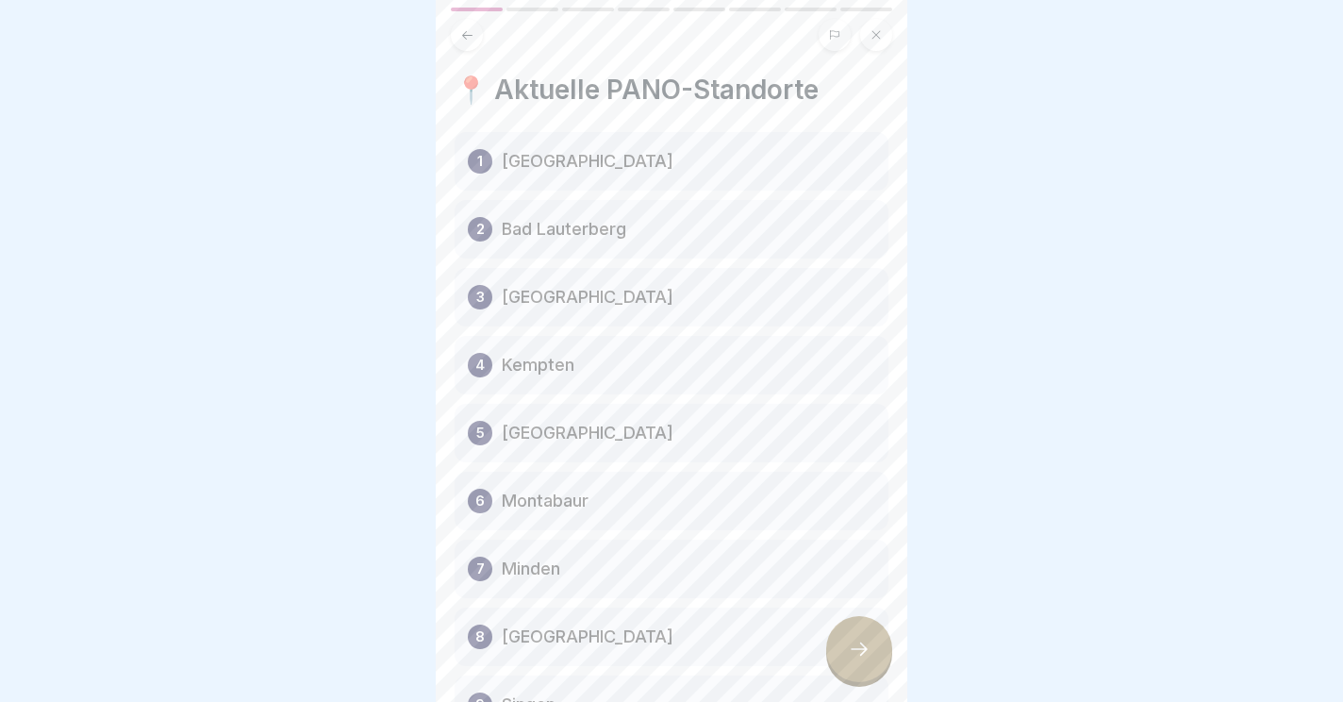
click at [1337, 104] on div at bounding box center [671, 351] width 1343 height 702
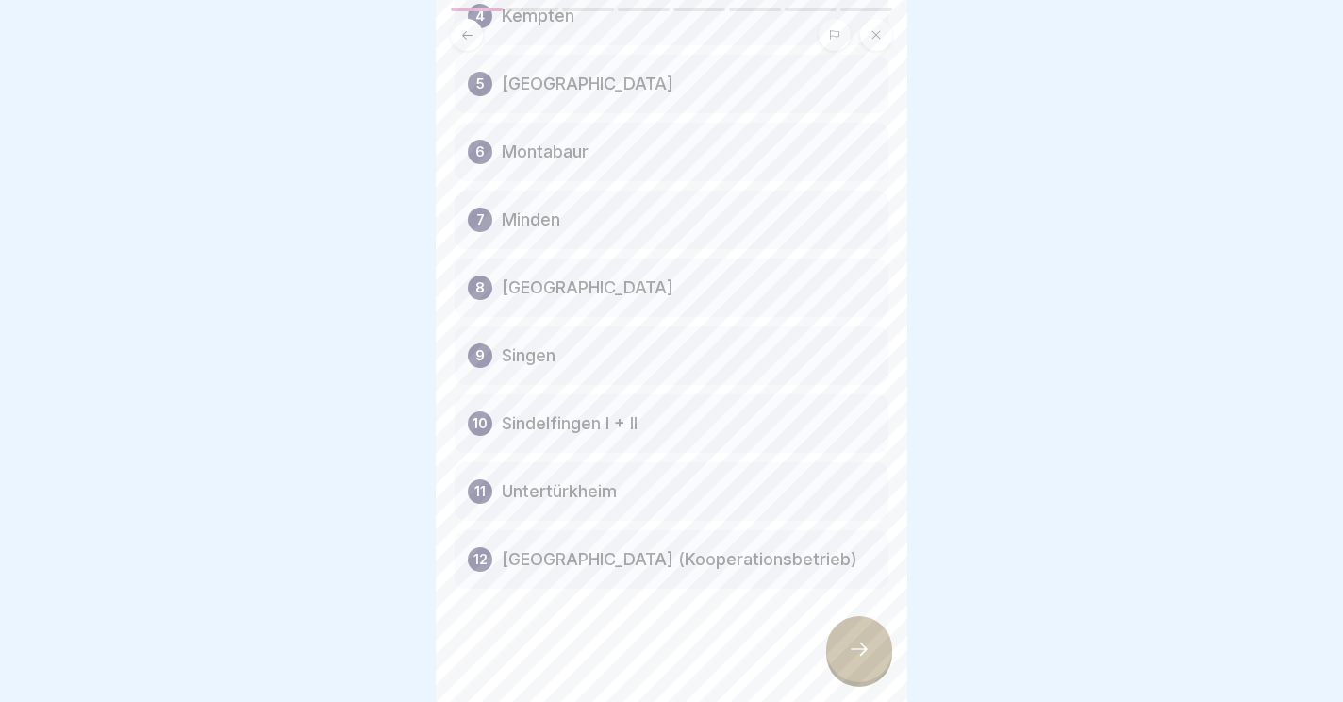
scroll to position [349, 0]
click at [853, 644] on icon at bounding box center [859, 649] width 23 height 23
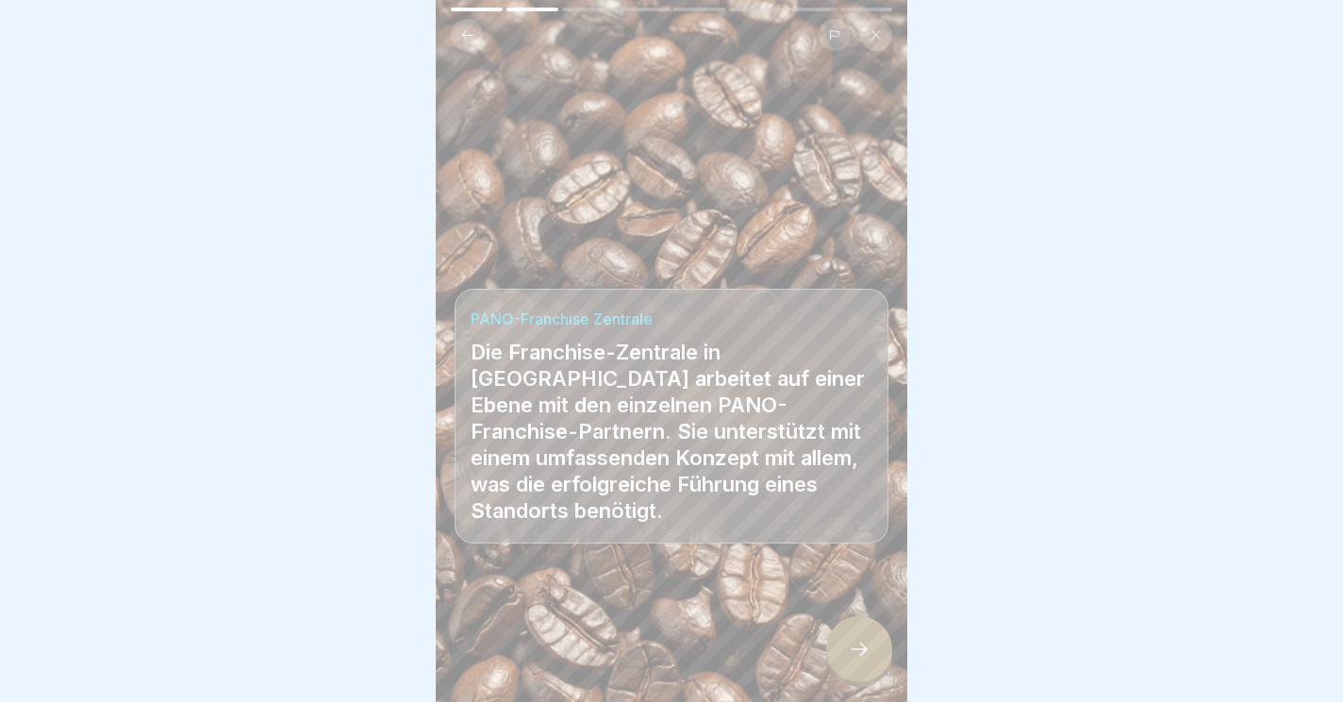
click at [874, 646] on div at bounding box center [859, 649] width 66 height 66
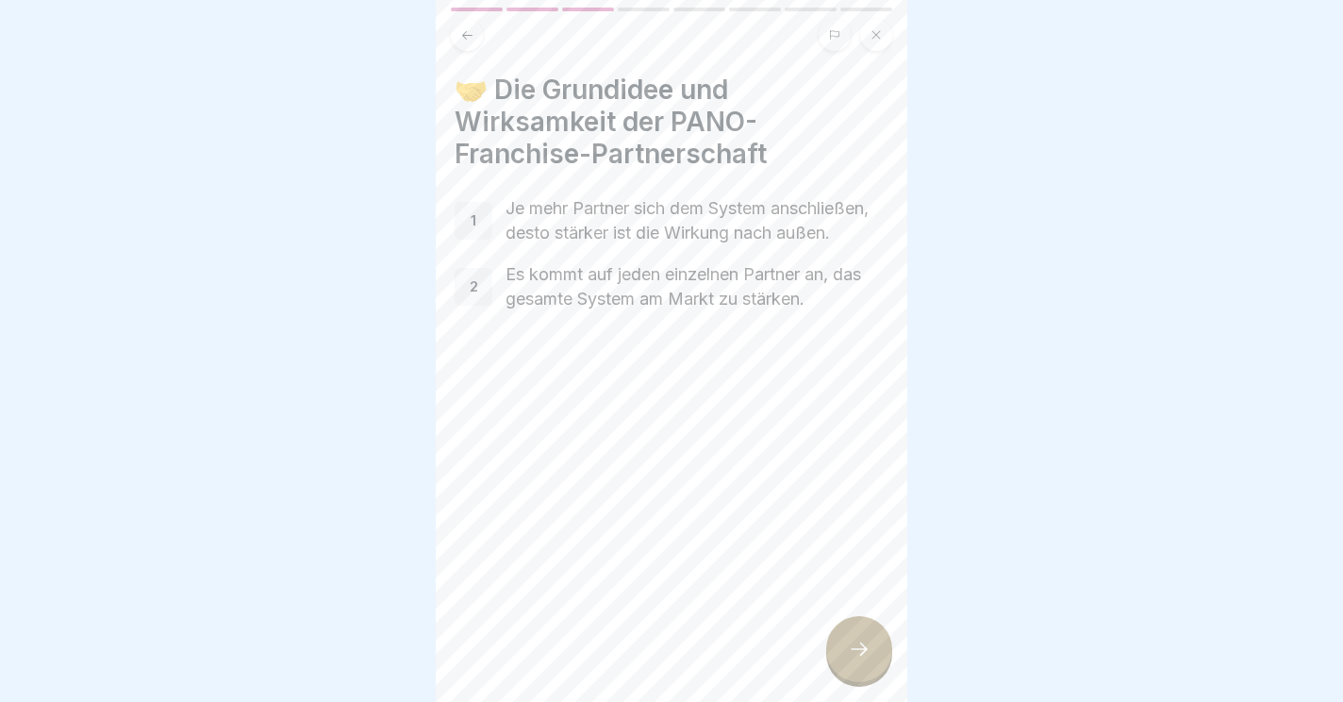
click at [480, 291] on div "2" at bounding box center [474, 287] width 38 height 38
click at [525, 289] on p "Es kommt auf jeden einzelnen Partner an, das gesamte System am Markt zu stärken." at bounding box center [697, 286] width 383 height 49
click at [863, 642] on icon at bounding box center [859, 649] width 23 height 23
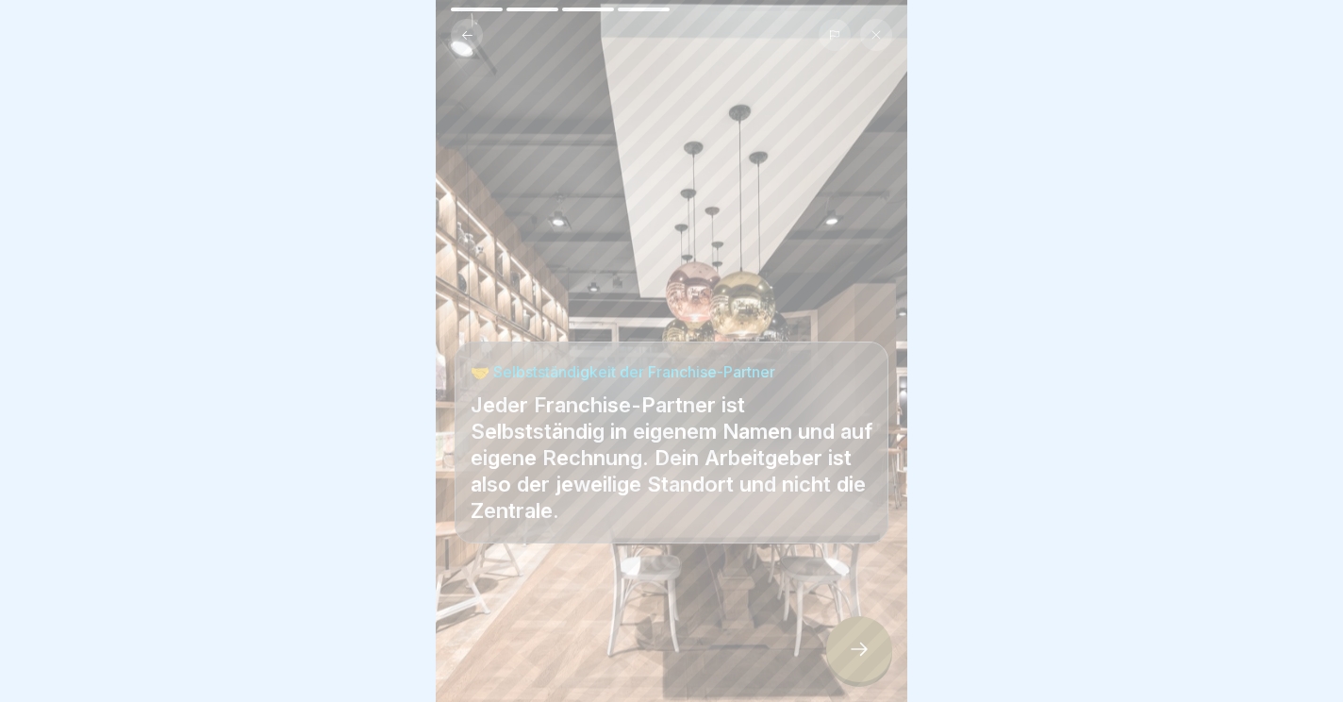
click at [854, 649] on icon at bounding box center [859, 649] width 23 height 23
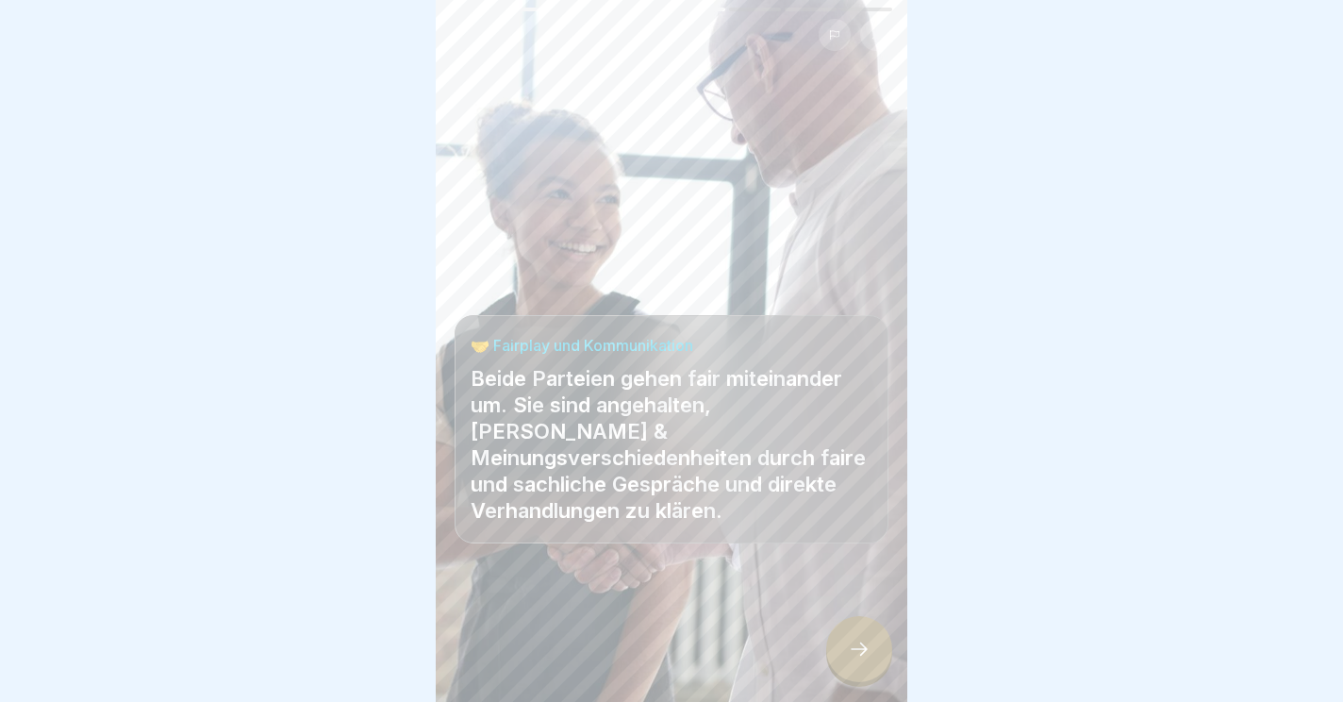
click at [861, 650] on icon at bounding box center [859, 649] width 23 height 23
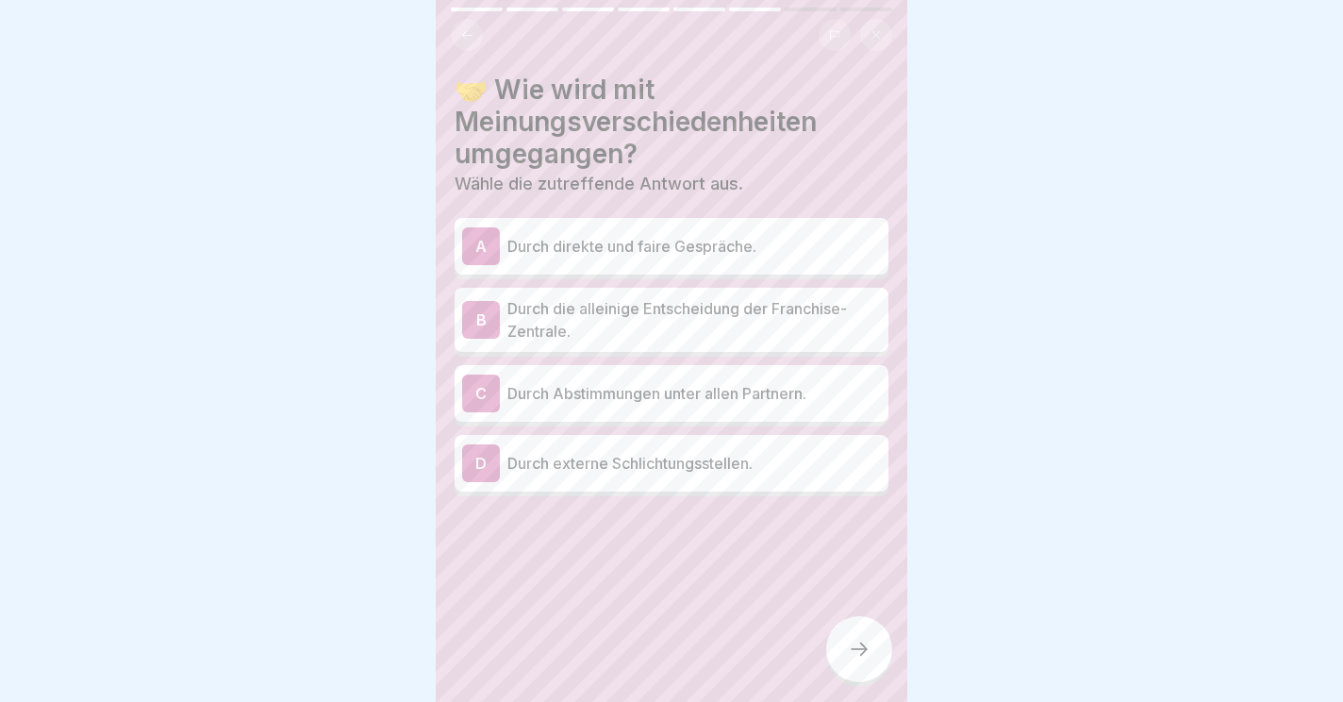
click at [654, 253] on p "Durch direkte und faire Gespräche." at bounding box center [695, 246] width 374 height 23
click at [860, 652] on icon at bounding box center [859, 649] width 23 height 23
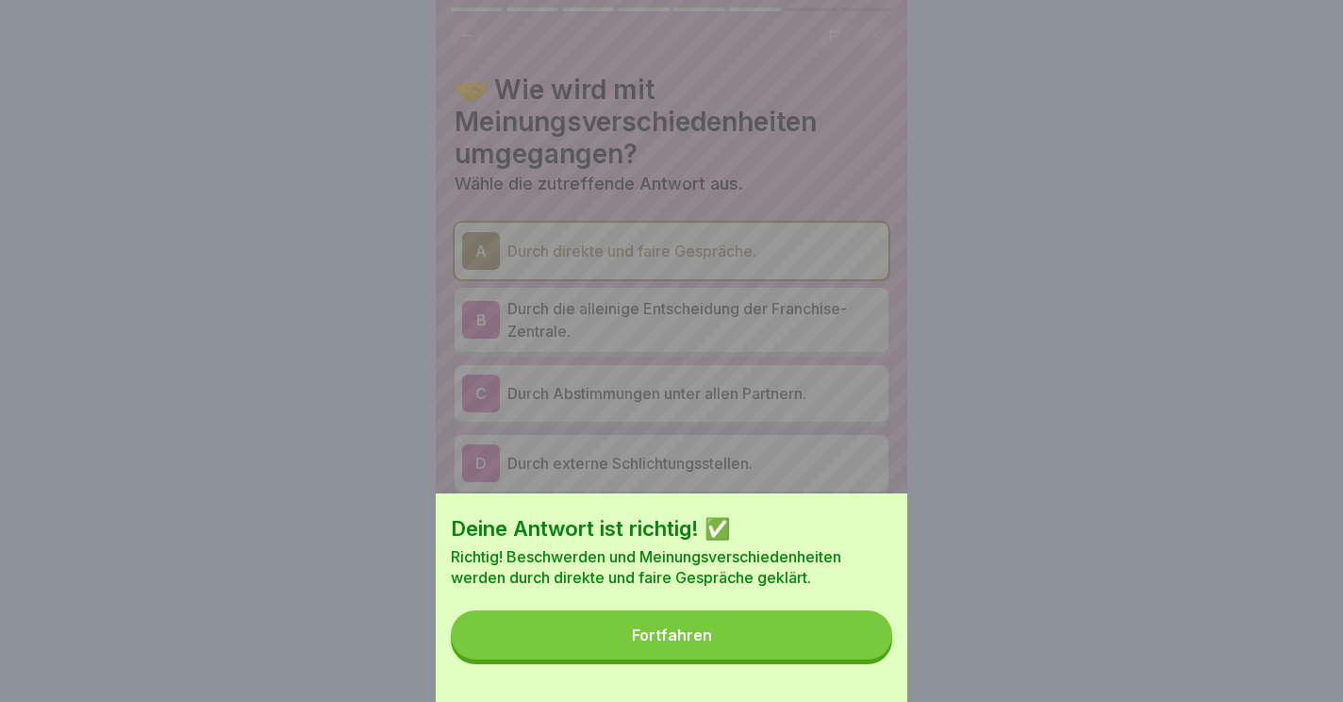
click at [643, 627] on button "Fortfahren" at bounding box center [672, 634] width 442 height 49
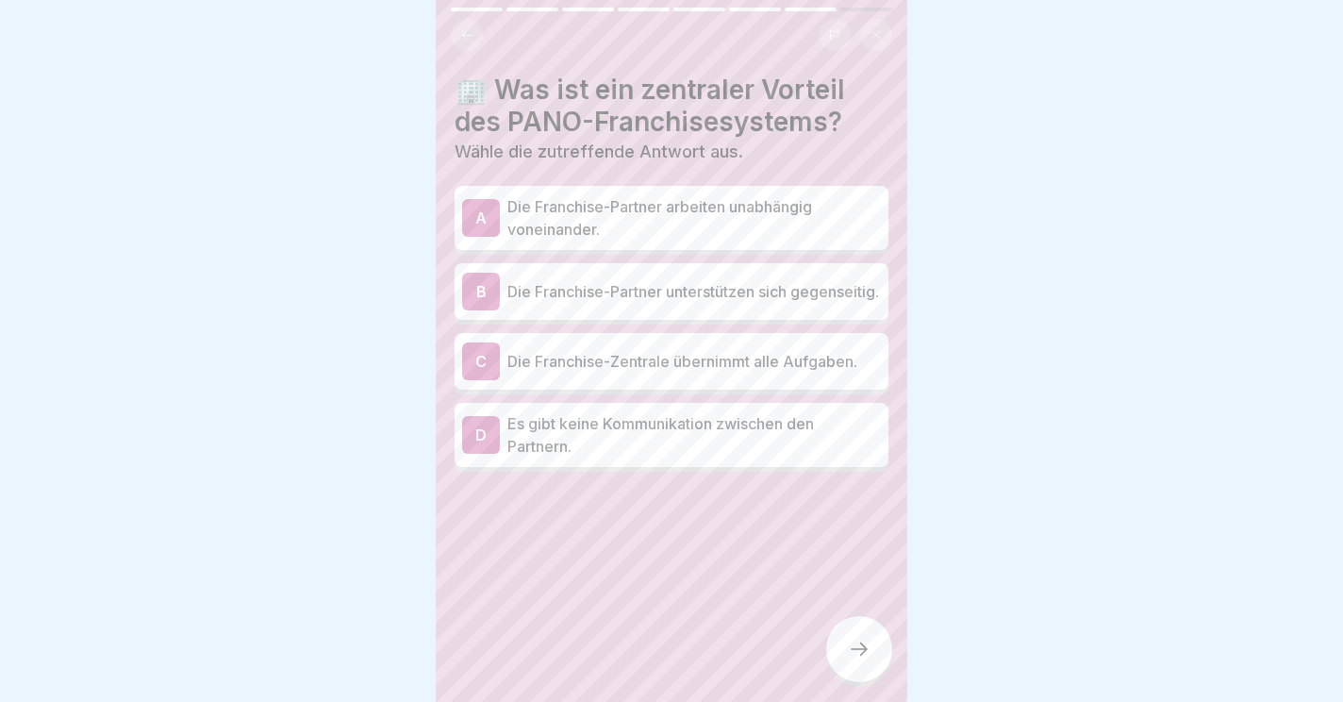
click at [595, 223] on p "Die Franchise-Partner arbeiten unabhängig voneinander." at bounding box center [695, 217] width 374 height 45
click at [858, 647] on icon at bounding box center [859, 649] width 23 height 23
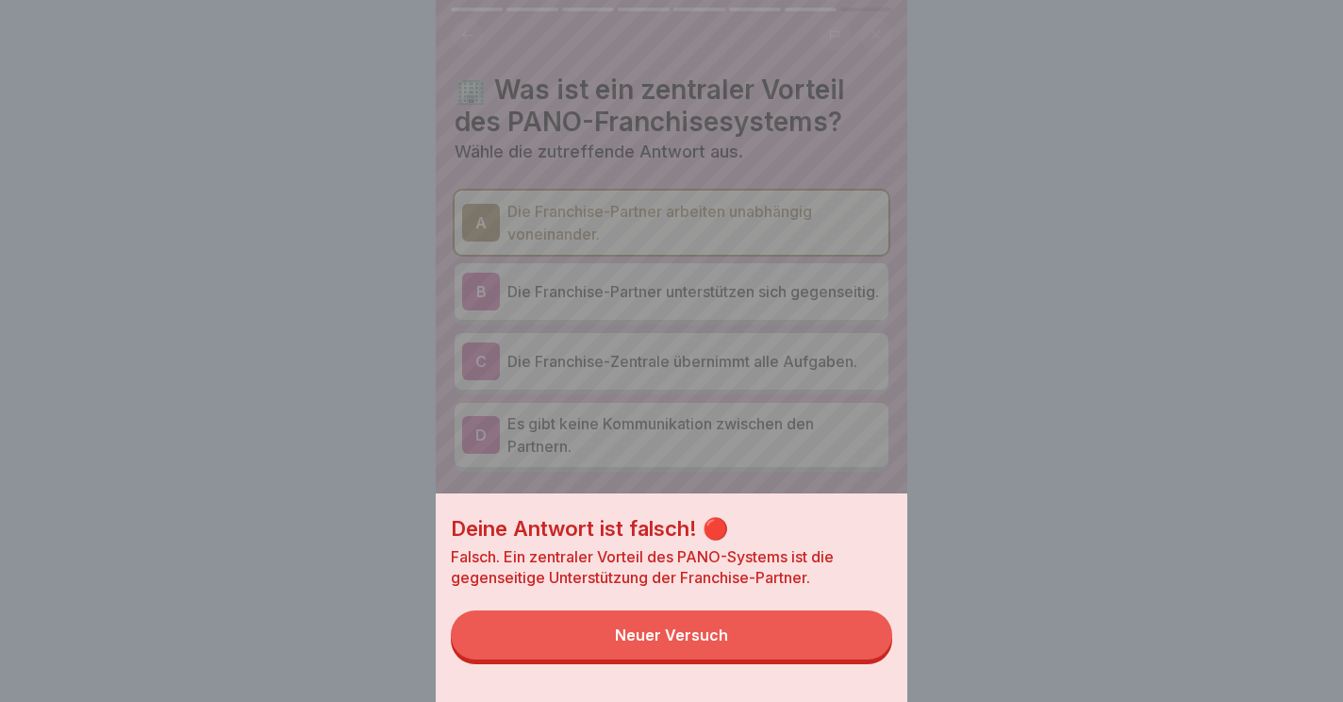
click at [707, 631] on div "Neuer Versuch" at bounding box center [671, 634] width 113 height 17
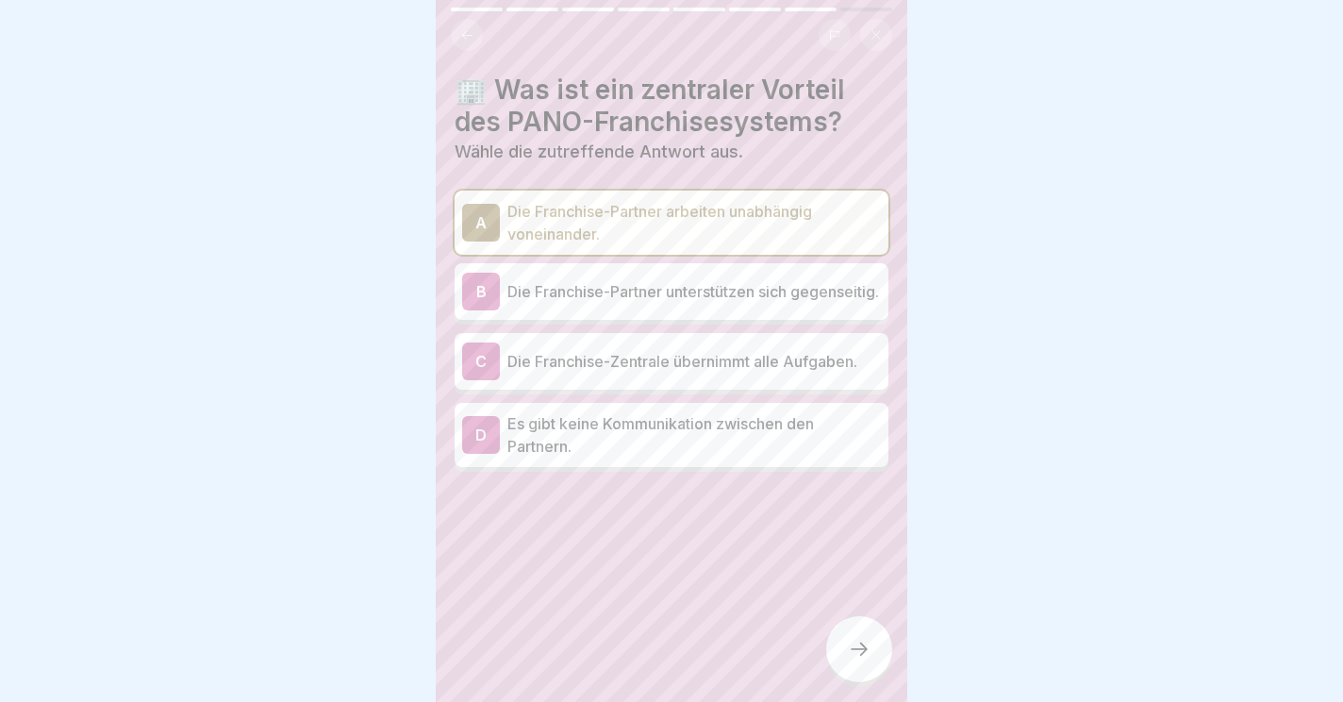
click at [712, 373] on p "Die Franchise-Zentrale übernimmt alle Aufgaben." at bounding box center [695, 361] width 374 height 23
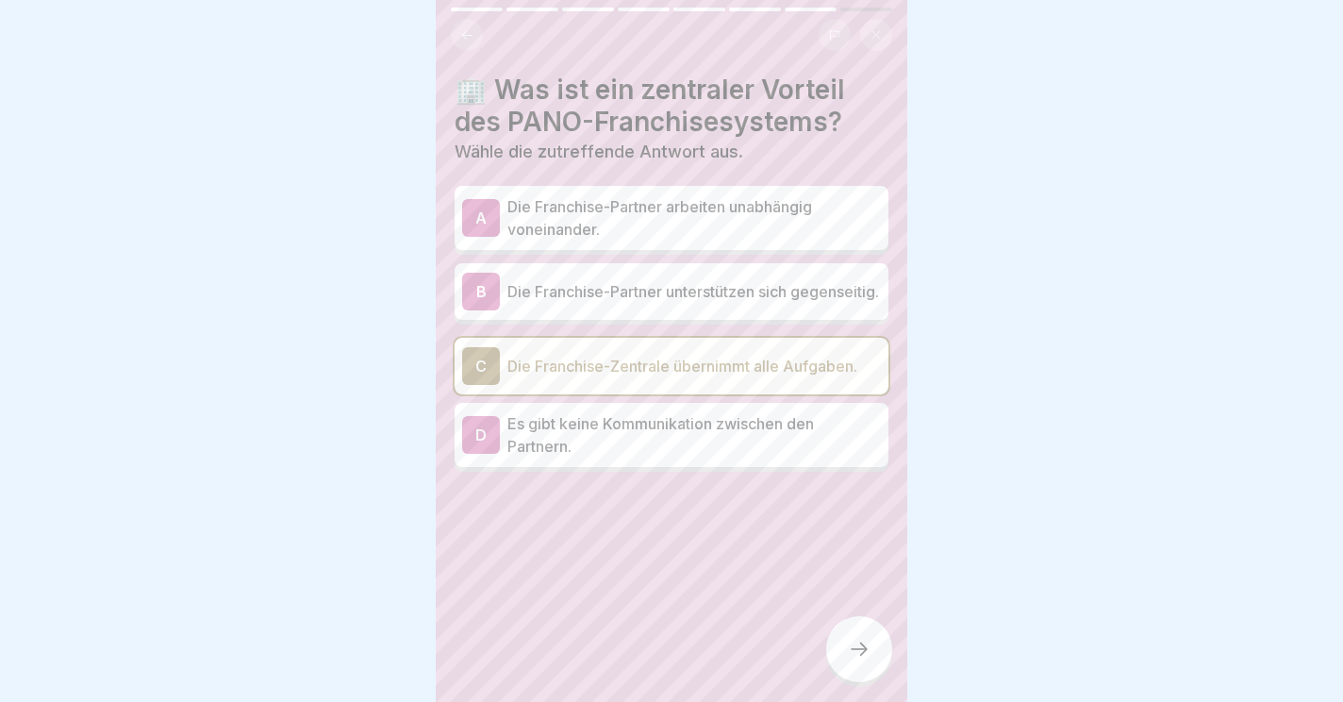
click at [845, 643] on div at bounding box center [859, 649] width 66 height 66
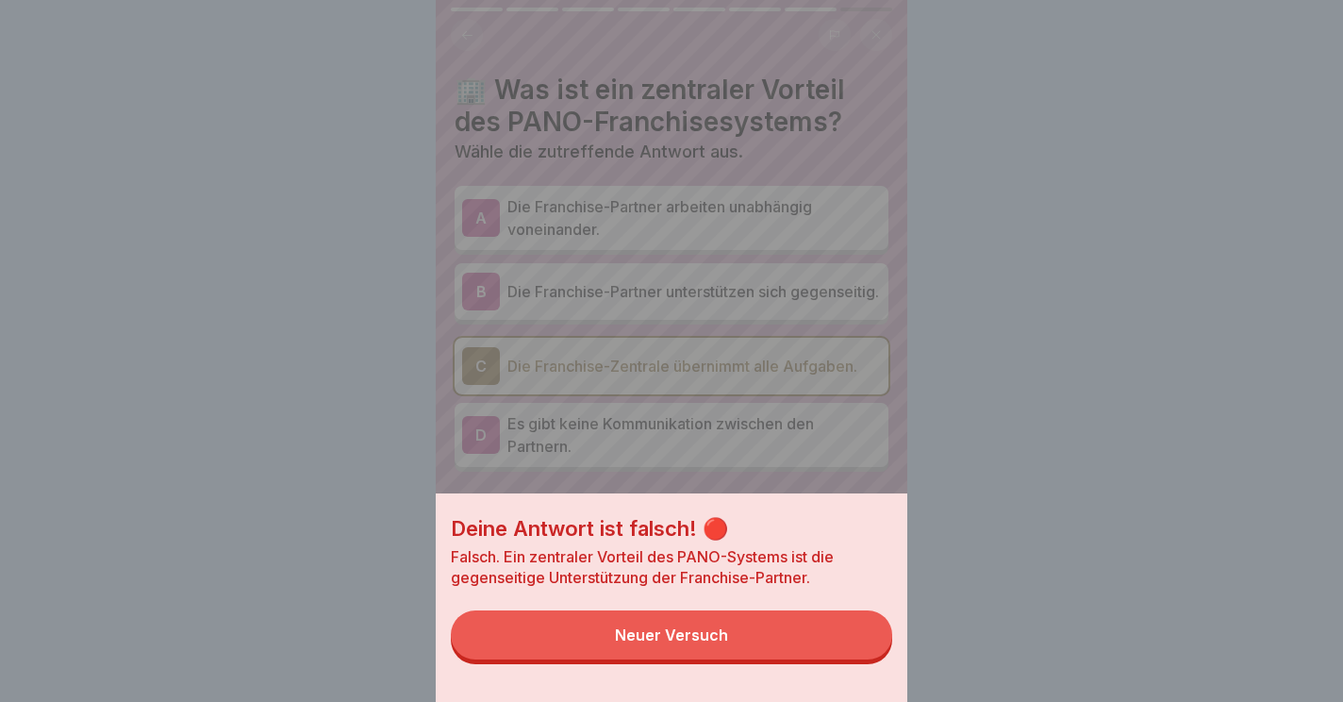
click at [692, 633] on div "Neuer Versuch" at bounding box center [671, 634] width 113 height 17
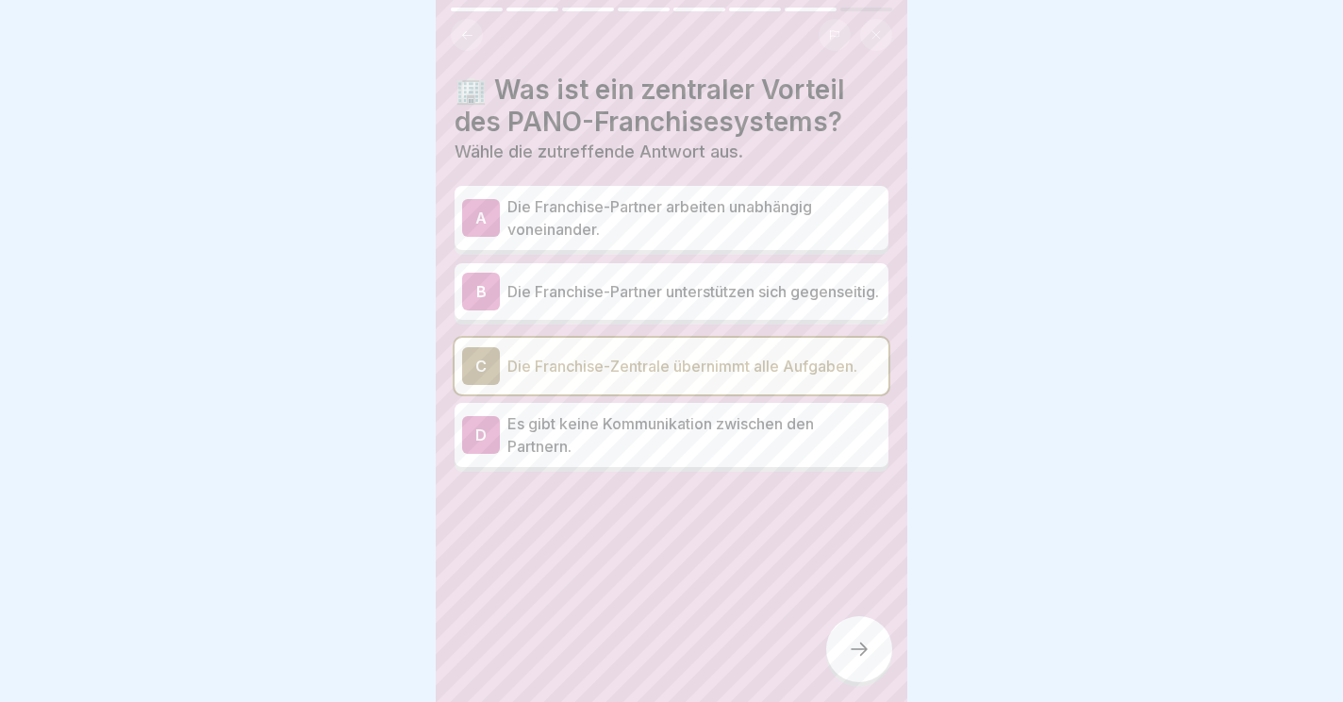
click at [616, 288] on p "Die Franchise-Partner unterstützen sich gegenseitig." at bounding box center [695, 291] width 374 height 23
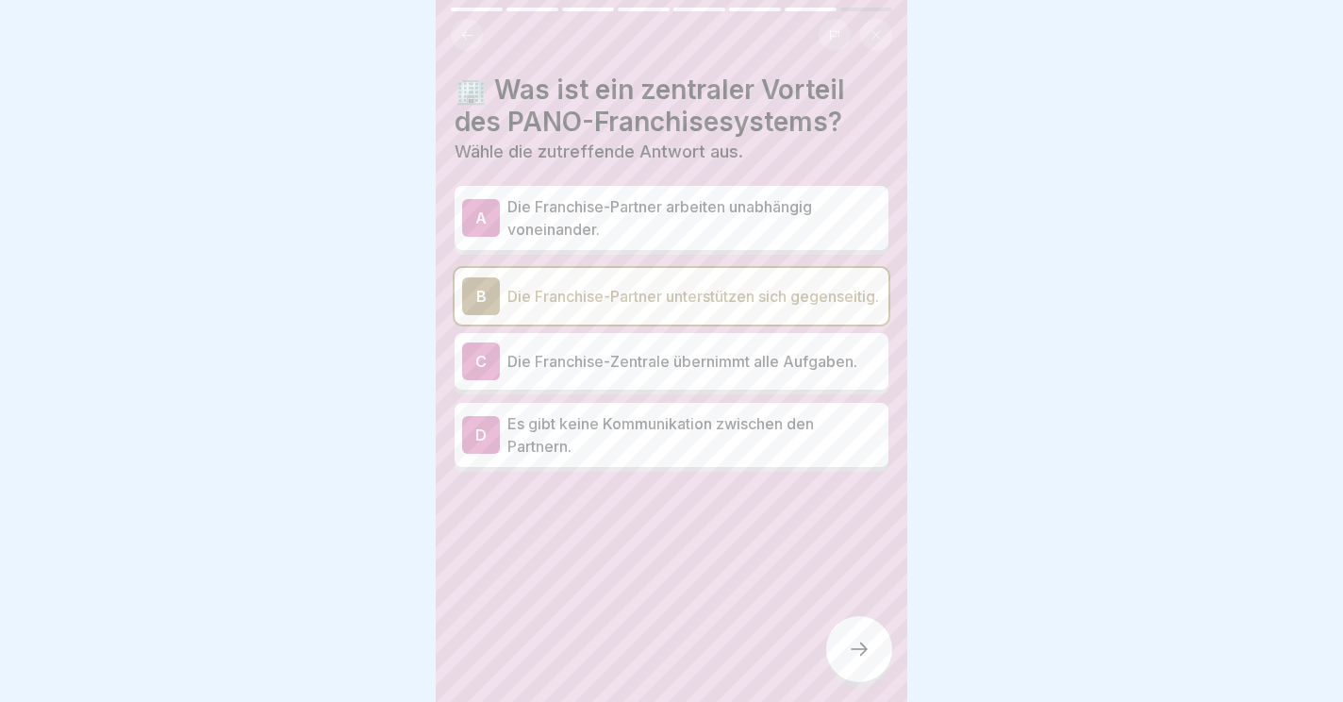
click at [859, 654] on icon at bounding box center [859, 649] width 23 height 23
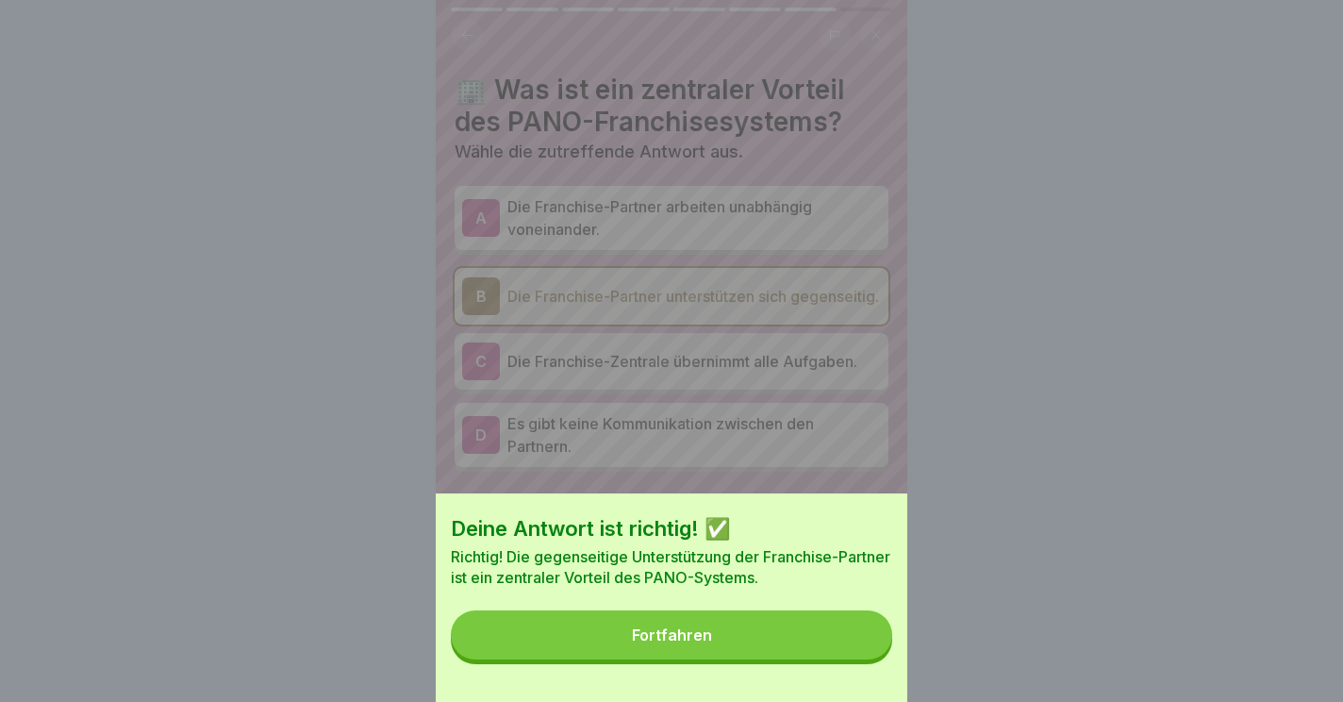
click at [622, 634] on button "Fortfahren" at bounding box center [672, 634] width 442 height 49
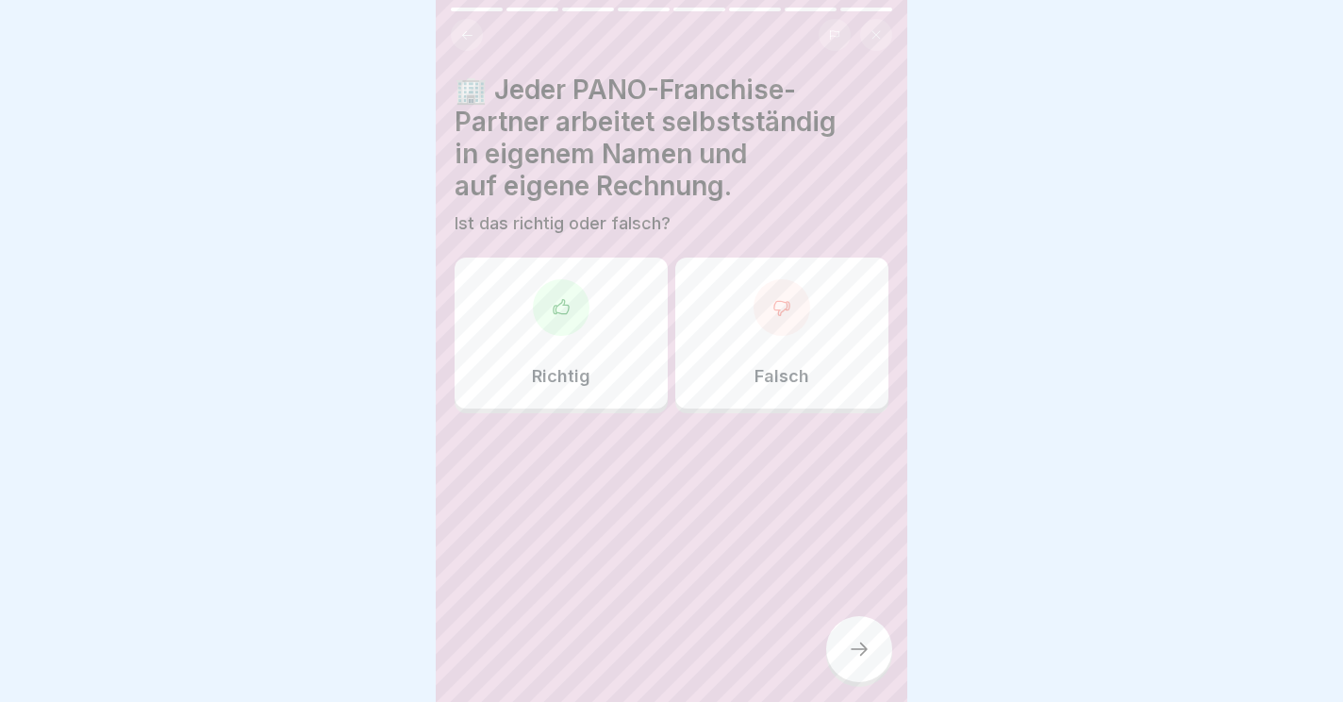
click at [592, 286] on div "Richtig" at bounding box center [561, 333] width 213 height 151
click at [867, 657] on icon at bounding box center [859, 649] width 23 height 23
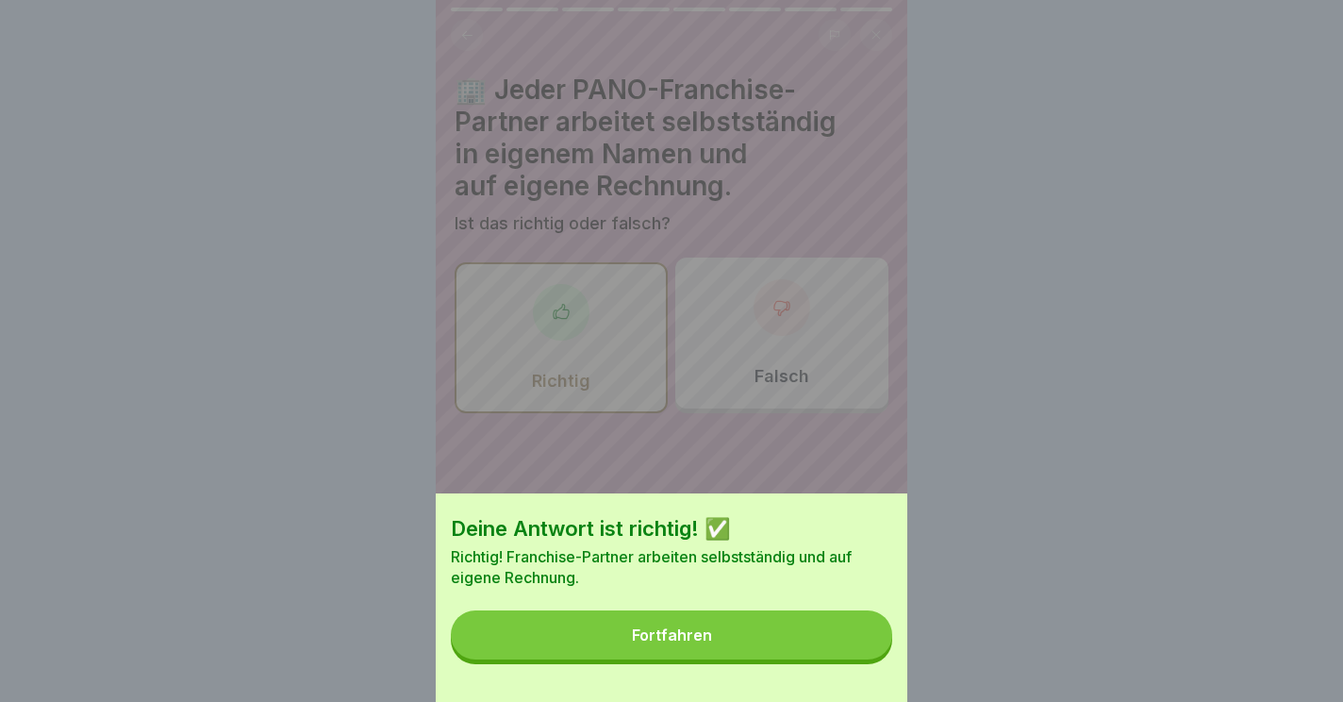
click at [677, 637] on div "Fortfahren" at bounding box center [672, 634] width 80 height 17
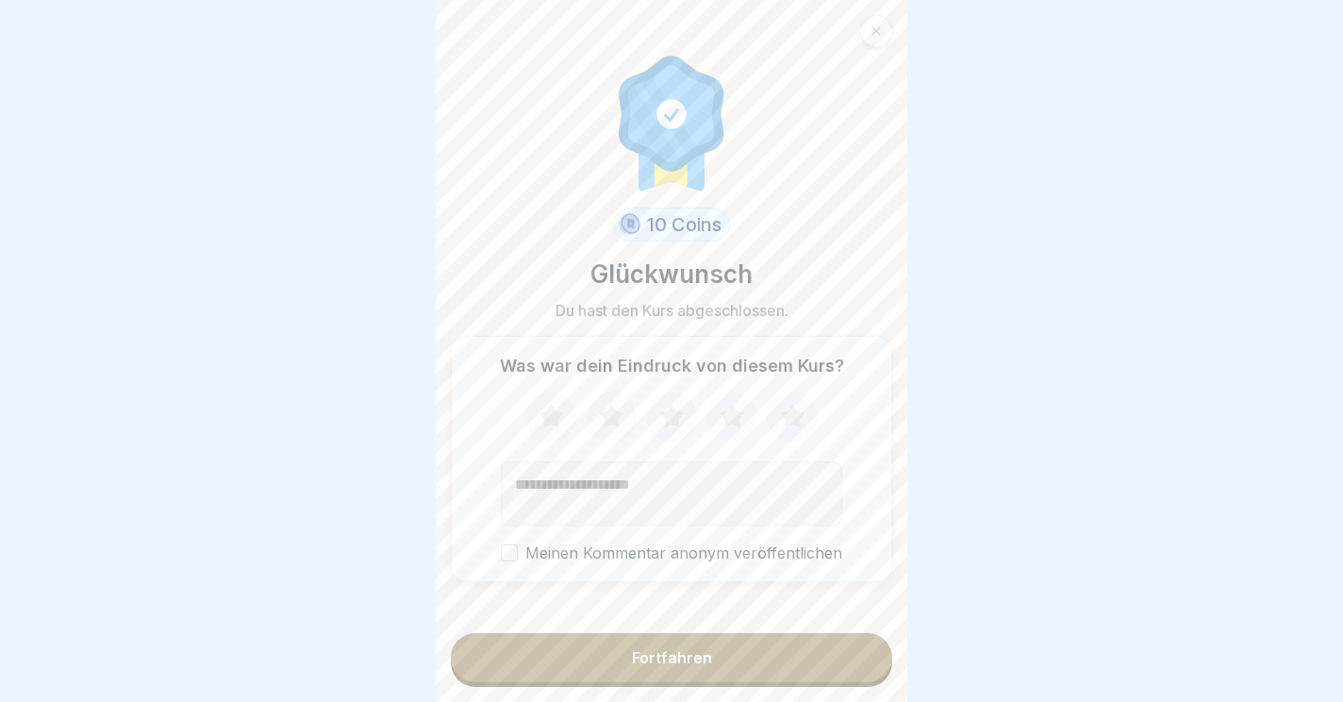
click at [790, 415] on icon at bounding box center [792, 416] width 25 height 24
click at [653, 665] on div "Fortfahren" at bounding box center [672, 657] width 80 height 17
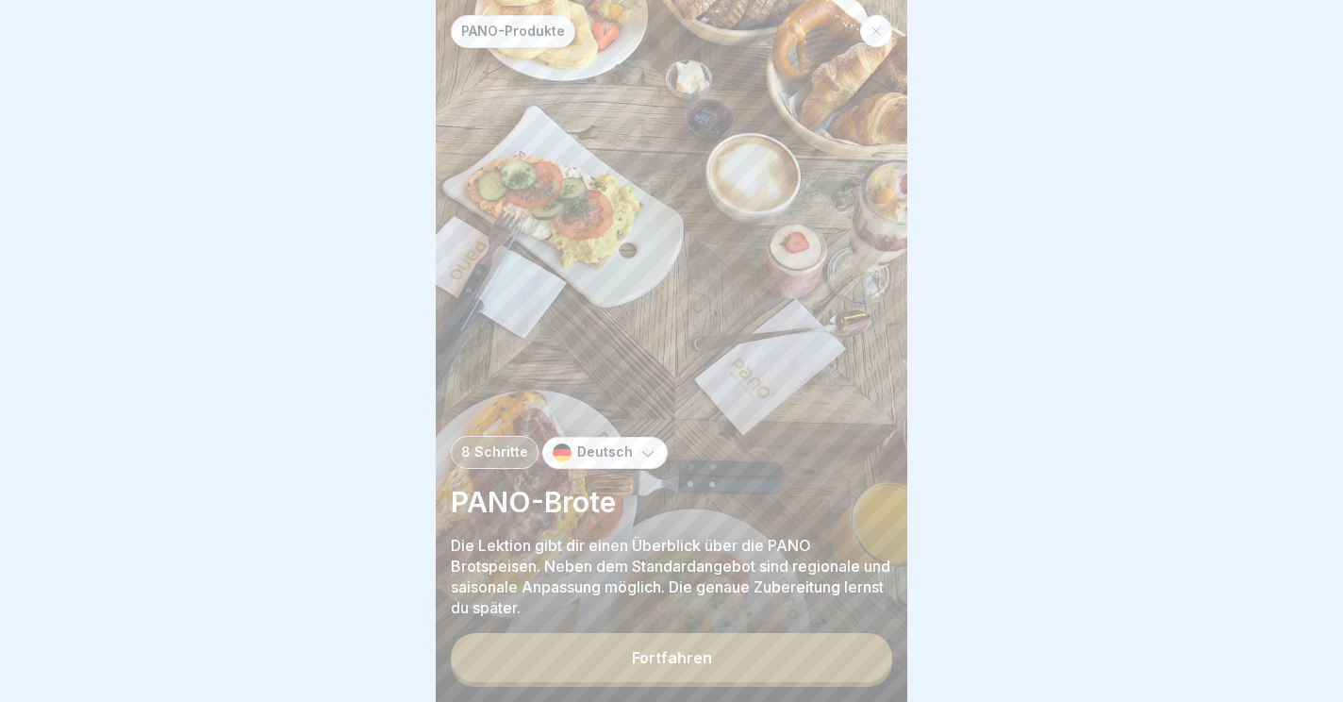
click at [674, 670] on button "Fortfahren" at bounding box center [672, 657] width 442 height 49
